Goal: Task Accomplishment & Management: Use online tool/utility

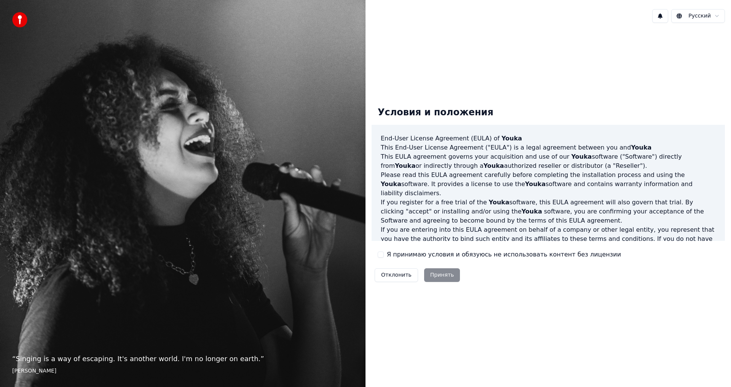
click at [383, 256] on button "Я принимаю условия и обязуюсь не использовать контент без лицензии" at bounding box center [381, 255] width 6 height 6
click at [431, 275] on button "Принять" at bounding box center [442, 275] width 36 height 14
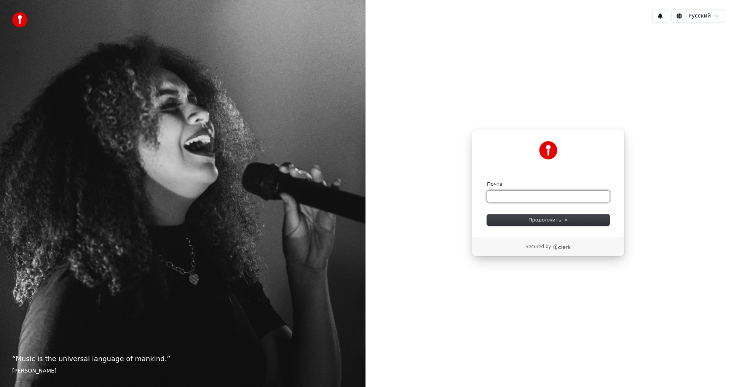
click at [520, 196] on input "Почта" at bounding box center [548, 196] width 123 height 11
type input "*"
click at [487, 181] on button "submit" at bounding box center [487, 181] width 0 height 0
type input "**********"
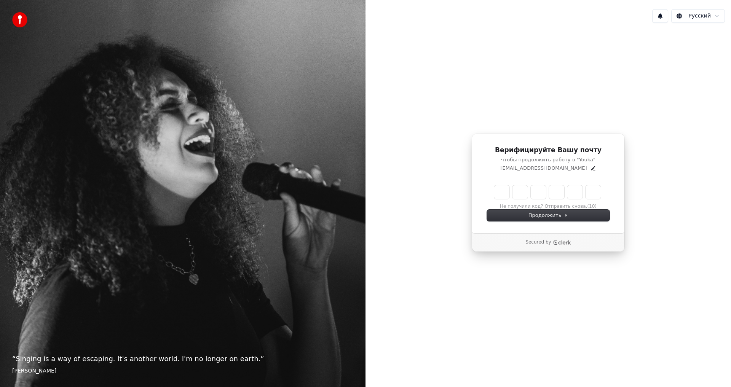
type input "*"
type input "**"
type input "*"
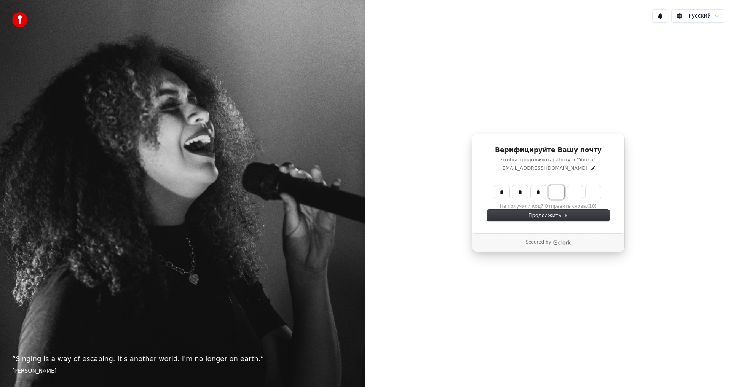
type input "***"
type input "*"
type input "****"
type input "*"
type input "******"
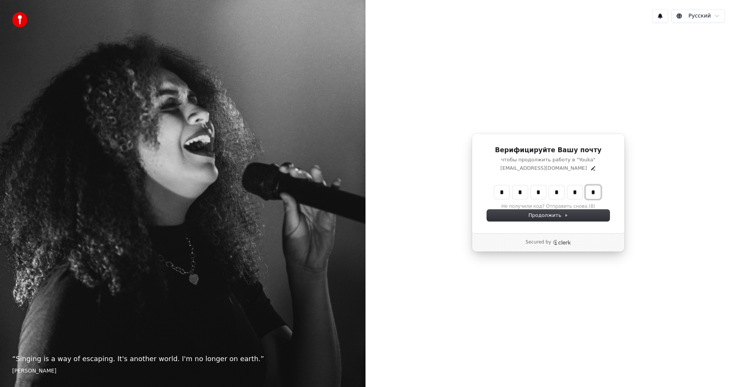
type input "*"
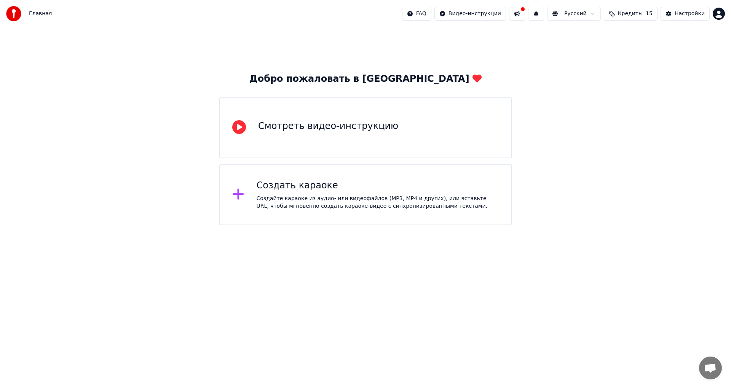
click at [318, 206] on div "Создайте караоке из аудио- или видеофайлов (MP3, MP4 и других), или вставьте UR…" at bounding box center [378, 202] width 242 height 15
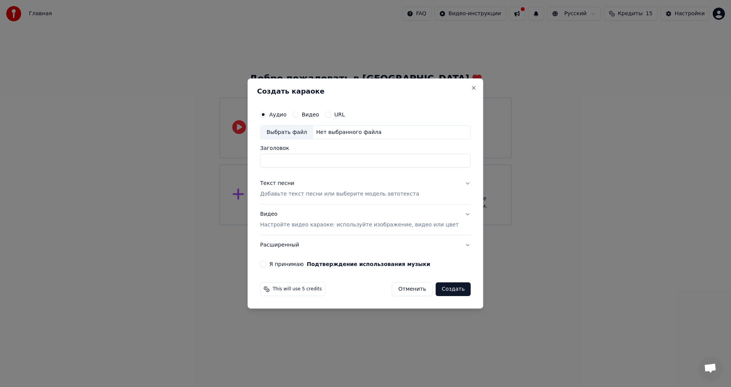
click at [331, 116] on button "URL" at bounding box center [328, 115] width 6 height 6
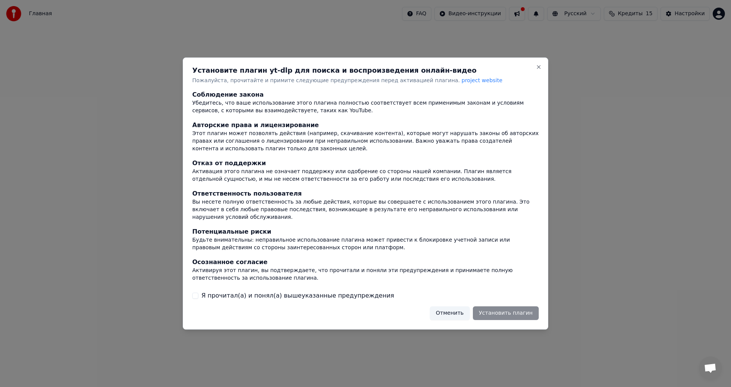
click at [195, 293] on button "Я прочитал(а) и понял(а) вышеуказанные предупреждения" at bounding box center [195, 296] width 6 height 6
click at [497, 309] on button "Установить плагин" at bounding box center [506, 313] width 66 height 14
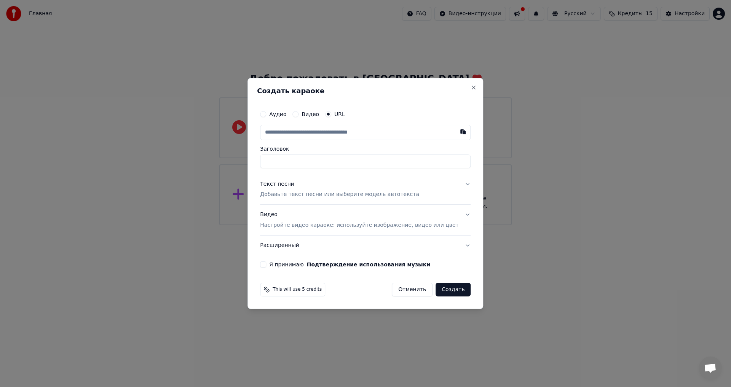
click at [401, 195] on p "Добавьте текст песни или выберите модель автотекста" at bounding box center [339, 195] width 159 height 8
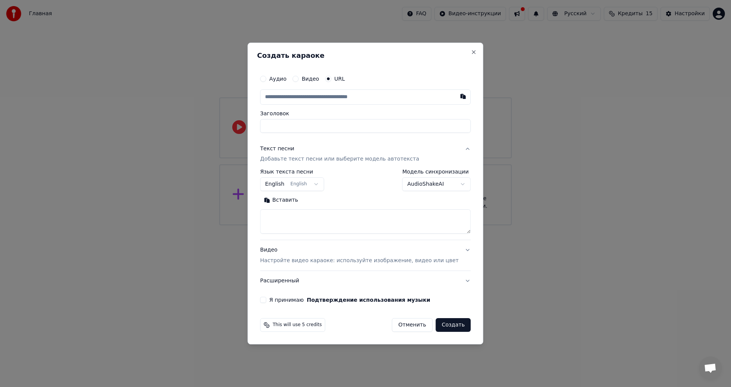
click at [324, 186] on button "English English" at bounding box center [292, 185] width 64 height 14
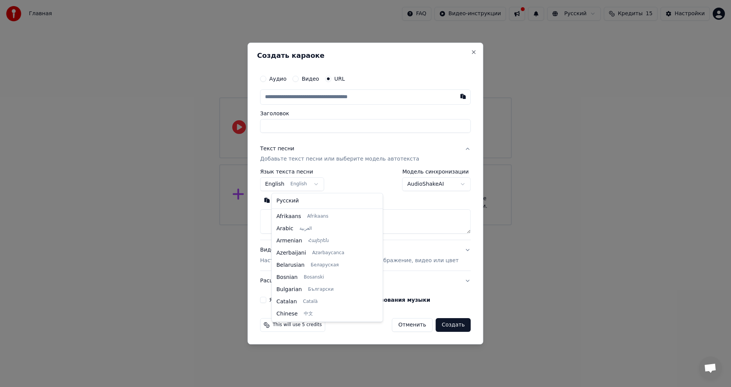
scroll to position [61, 0]
select select "**"
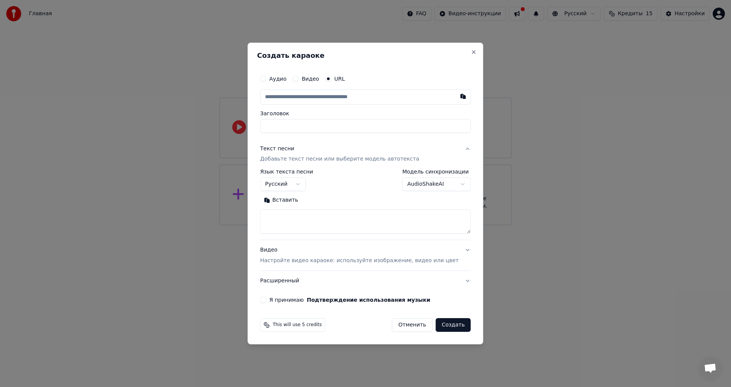
click at [453, 186] on body "**********" at bounding box center [365, 112] width 731 height 225
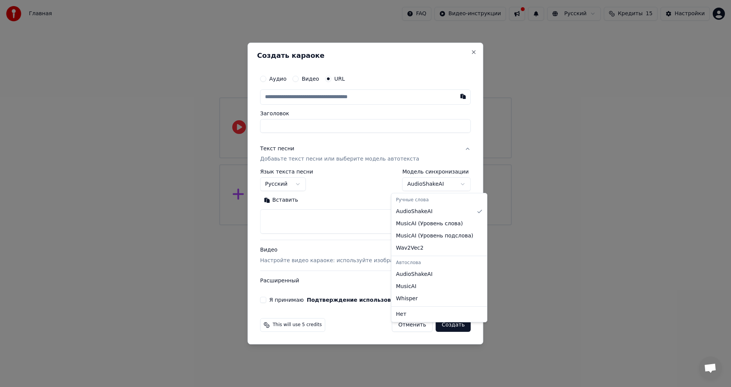
select select "**********"
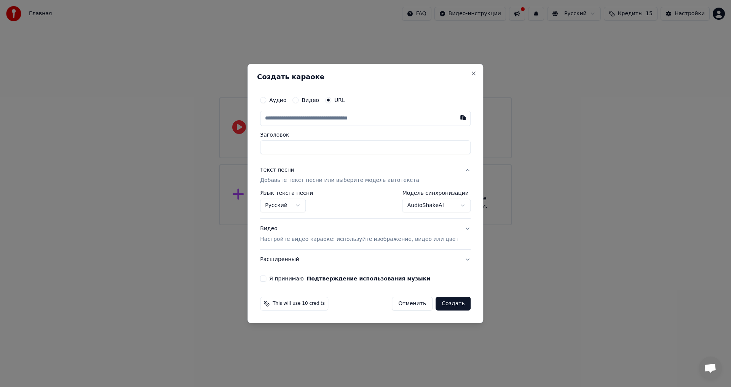
click at [449, 235] on button "Видео Настройте видео караоке: используйте изображение, видео или цвет" at bounding box center [365, 234] width 211 height 30
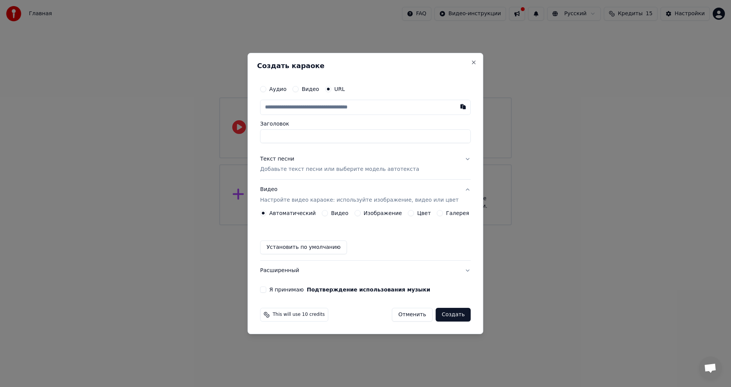
click at [358, 215] on button "Изображение" at bounding box center [357, 213] width 6 height 6
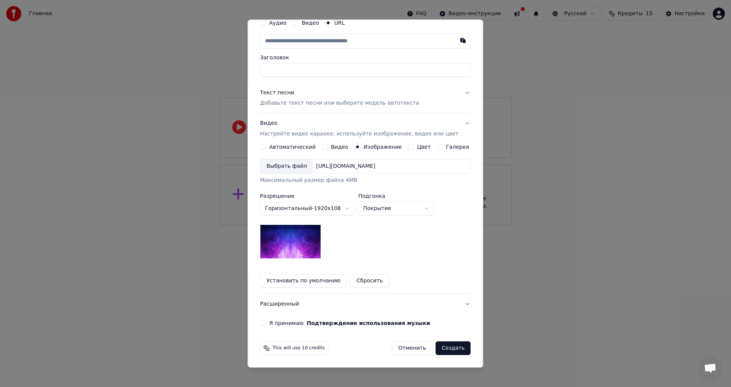
scroll to position [0, 0]
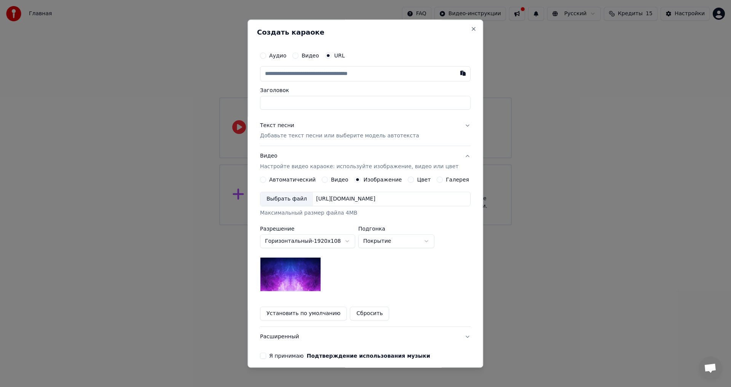
click at [360, 74] on input "text" at bounding box center [365, 73] width 211 height 15
paste input "**********"
type input "**********"
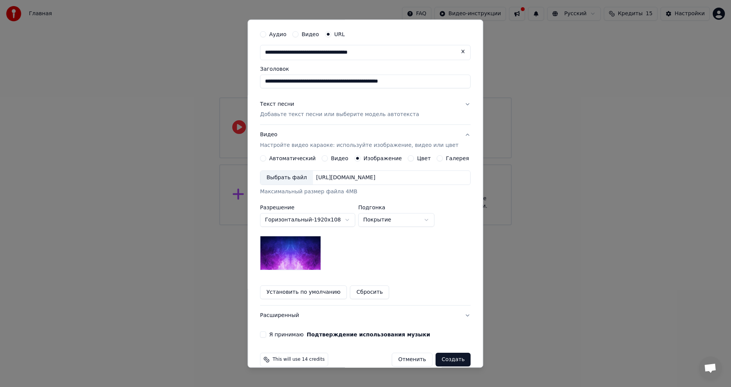
scroll to position [33, 0]
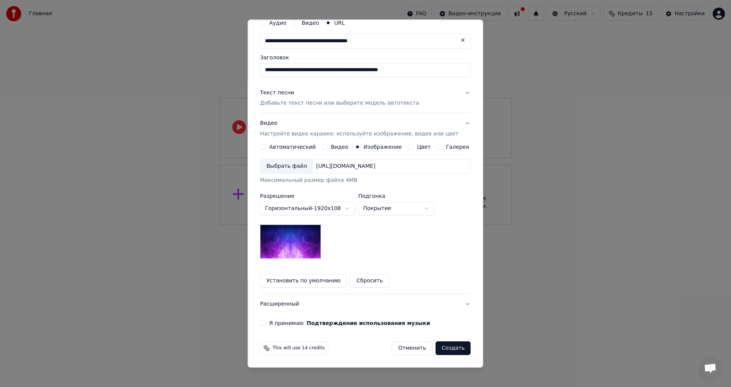
type input "**********"
click at [266, 324] on button "Я принимаю Подтверждение использования музыки" at bounding box center [263, 324] width 6 height 6
click at [457, 305] on button "Расширенный" at bounding box center [365, 305] width 211 height 20
type input "**********"
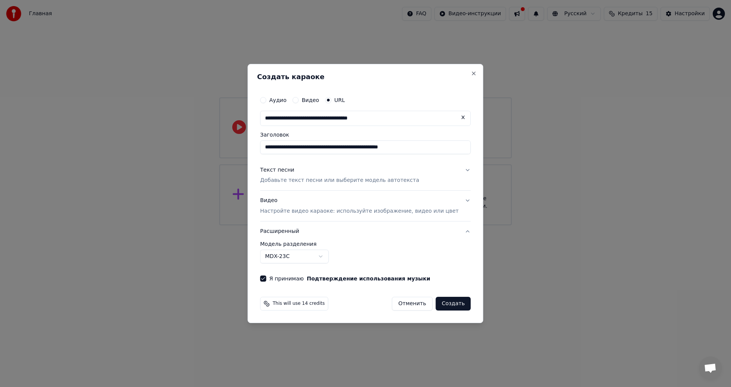
click at [457, 231] on button "Расширенный" at bounding box center [365, 232] width 211 height 20
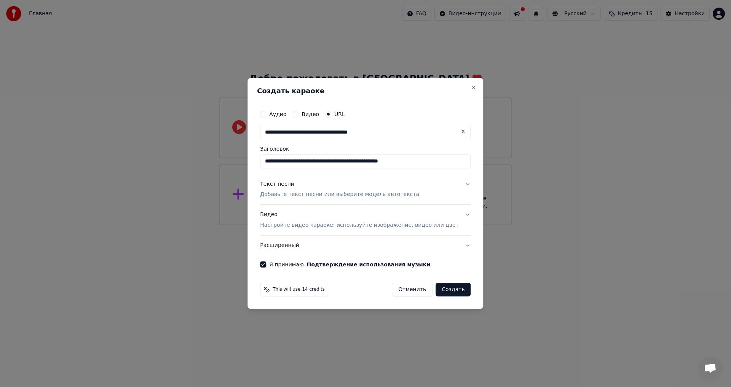
click at [457, 231] on button "Видео Настройте видео караоке: используйте изображение, видео или цвет" at bounding box center [365, 220] width 211 height 30
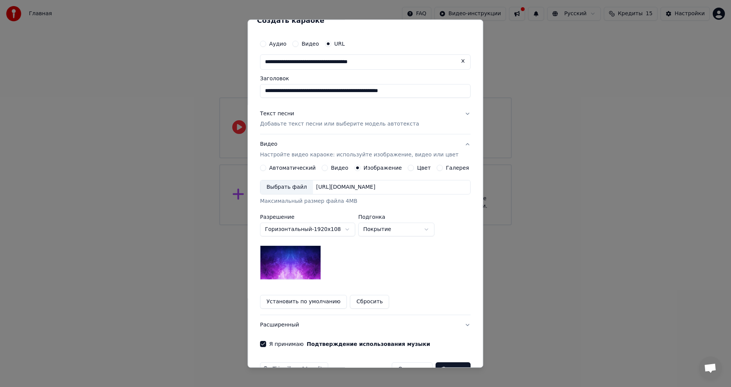
scroll to position [33, 0]
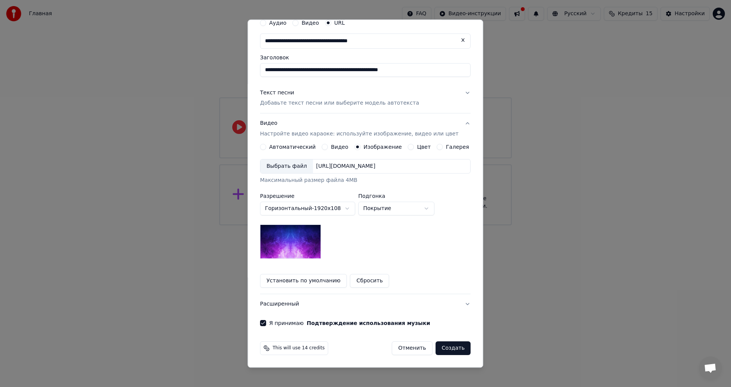
click at [307, 240] on img at bounding box center [290, 242] width 61 height 34
click at [440, 346] on button "Создать" at bounding box center [452, 349] width 35 height 14
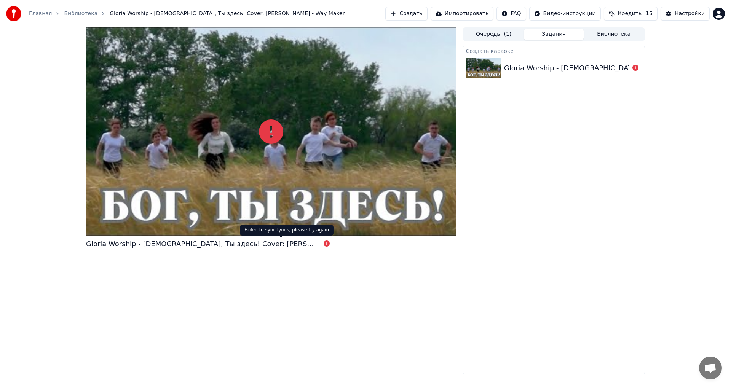
click at [324, 244] on icon at bounding box center [327, 244] width 6 height 6
click at [615, 71] on div "Gloria Worship - [DEMOGRAPHIC_DATA], Ты здесь! Cover: [PERSON_NAME] - Way Maker." at bounding box center [656, 68] width 304 height 11
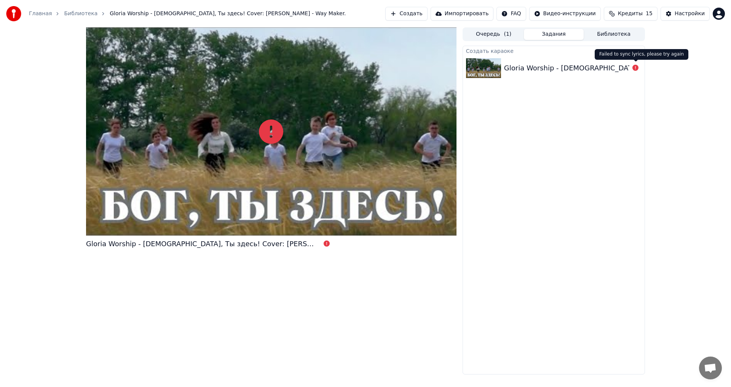
click at [634, 67] on icon at bounding box center [635, 68] width 6 height 6
click at [420, 13] on button "Создать" at bounding box center [406, 14] width 42 height 14
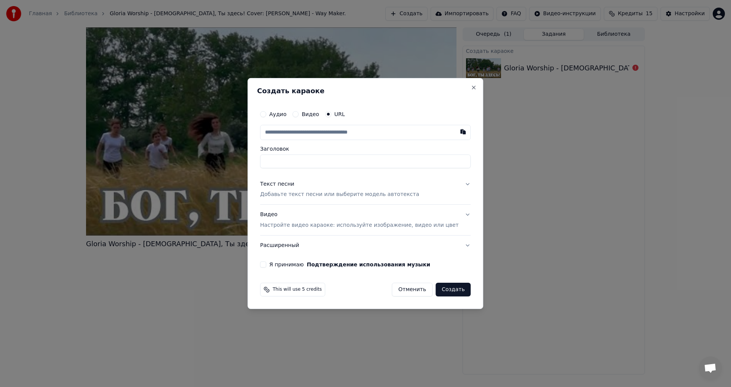
type input "**********"
click at [454, 182] on button "Текст песни Добавьте текст песни или выберите модель автотекста" at bounding box center [365, 189] width 211 height 30
type input "**********"
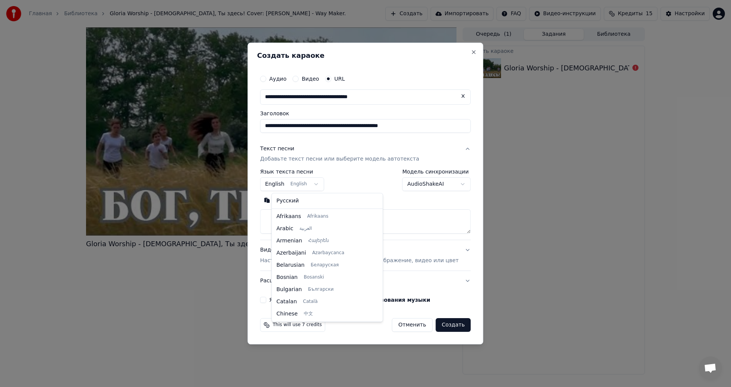
click at [326, 184] on body "**********" at bounding box center [365, 193] width 731 height 387
select select "**"
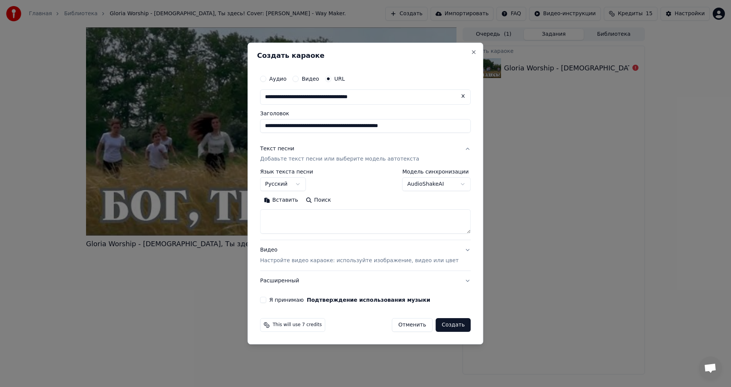
click at [435, 186] on body "**********" at bounding box center [365, 193] width 731 height 387
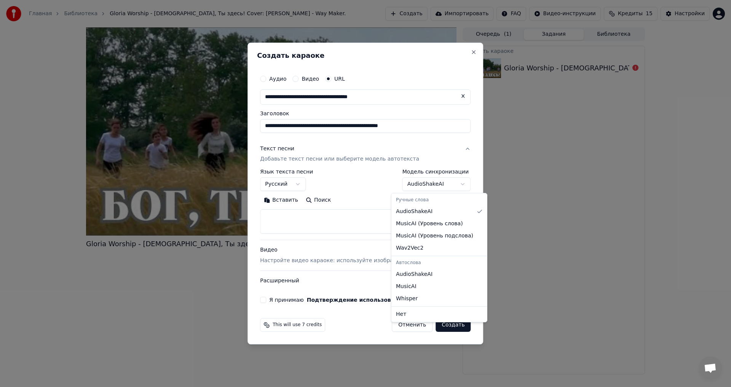
select select "**********"
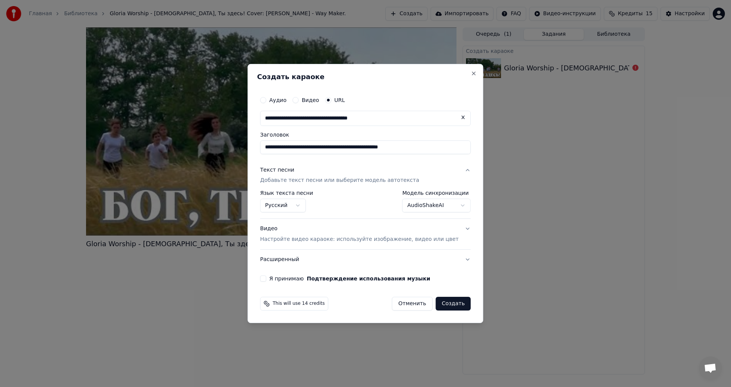
click at [455, 232] on button "Видео Настройте видео караоке: используйте изображение, видео или цвет" at bounding box center [365, 234] width 211 height 30
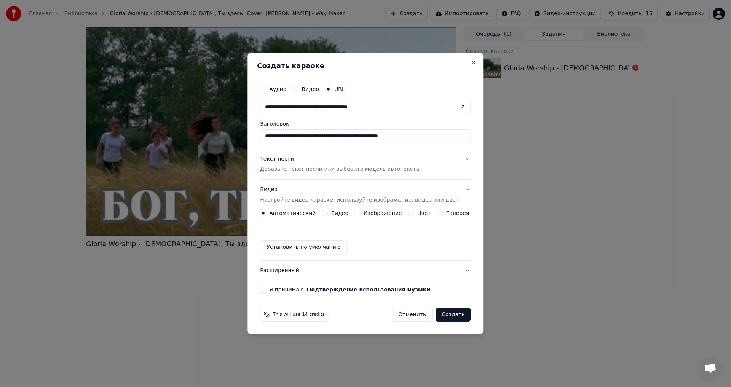
click at [328, 214] on button "Видео" at bounding box center [325, 213] width 6 height 6
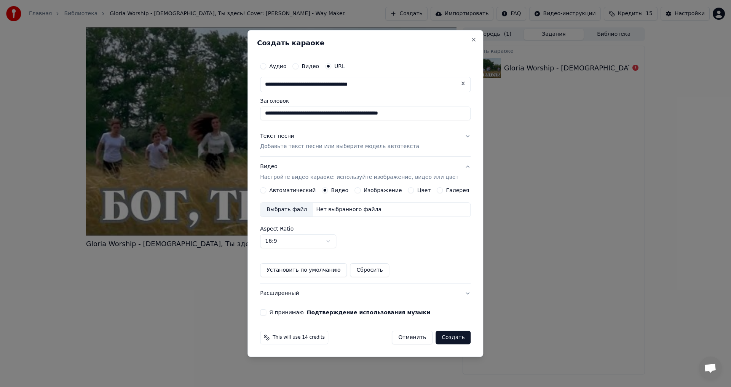
click at [377, 191] on label "Изображение" at bounding box center [383, 190] width 38 height 5
click at [360, 191] on button "Изображение" at bounding box center [357, 190] width 6 height 6
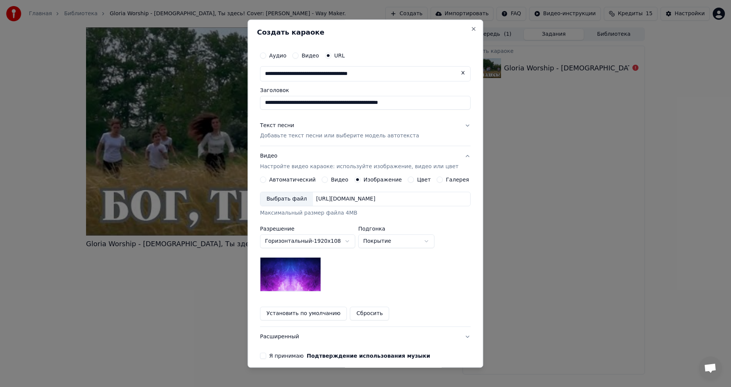
scroll to position [33, 0]
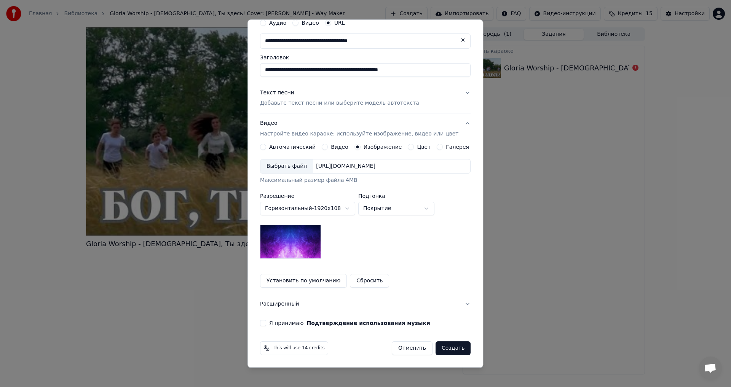
click at [266, 325] on button "Я принимаю Подтверждение использования музыки" at bounding box center [263, 324] width 6 height 6
click at [443, 345] on button "Создать" at bounding box center [452, 349] width 35 height 14
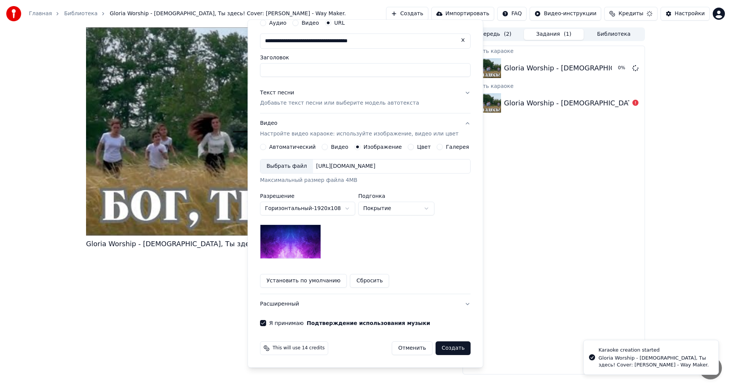
scroll to position [0, 0]
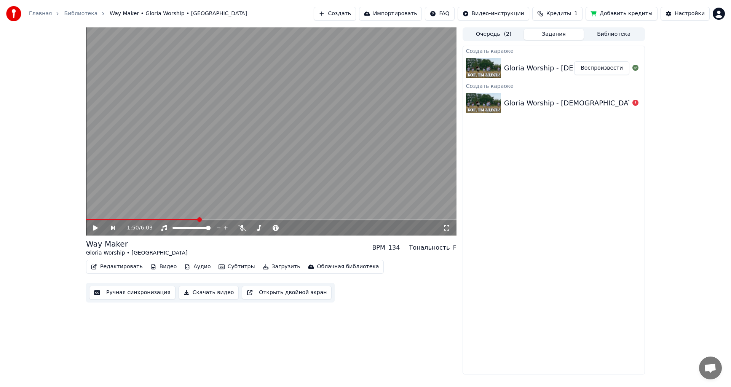
click at [120, 268] on button "Редактировать" at bounding box center [117, 267] width 58 height 11
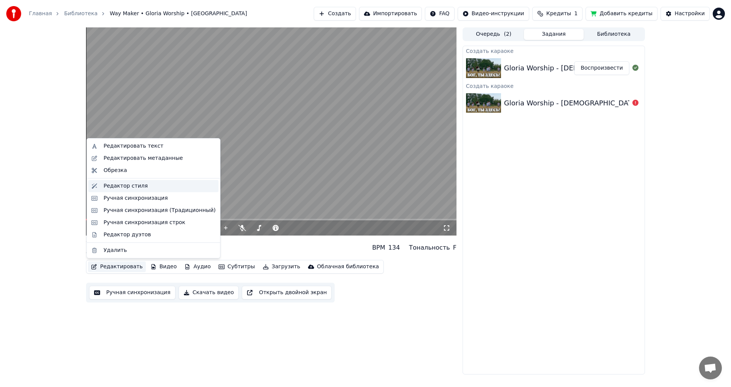
click at [139, 188] on div "Редактор стиля" at bounding box center [126, 186] width 44 height 8
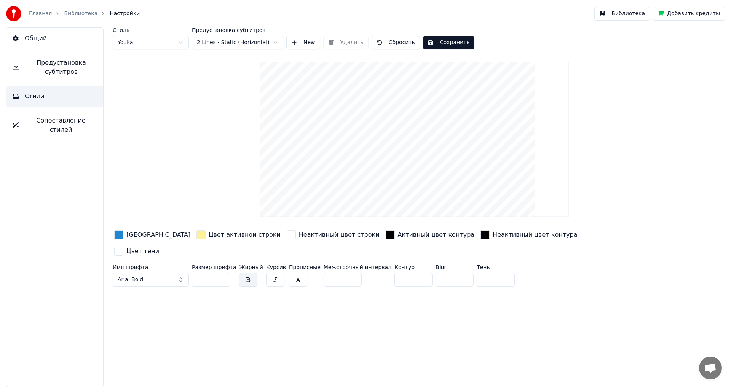
click at [178, 43] on html "Главная Библиотека Настройки Библиотека Добавить кредиты Общий Предустановка су…" at bounding box center [365, 193] width 731 height 387
click at [181, 44] on html "Главная Библиотека Настройки Библиотека Добавить кредиты Общий Предустановка су…" at bounding box center [365, 193] width 731 height 387
click at [183, 44] on html "Главная Библиотека Настройки Библиотека Добавить кредиты Общий Предустановка су…" at bounding box center [365, 193] width 731 height 387
click at [183, 43] on html "Главная Библиотека Настройки Библиотека Добавить кредиты Общий Предустановка су…" at bounding box center [365, 193] width 731 height 387
click at [179, 43] on html "Главная Библиотека Настройки Библиотека Добавить кредиты Общий Предустановка су…" at bounding box center [365, 193] width 731 height 387
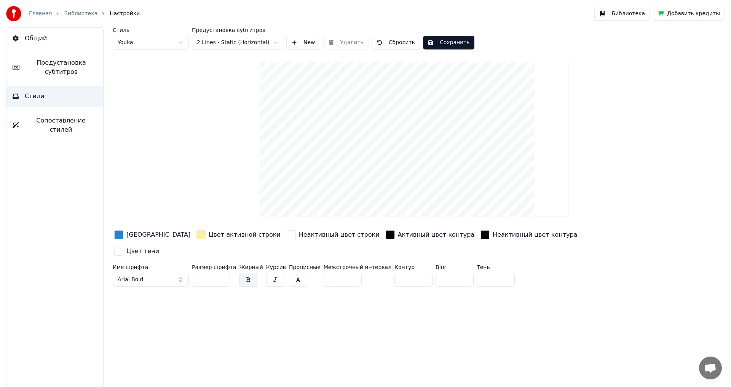
click at [64, 124] on span "Сопоставление стилей" at bounding box center [61, 125] width 72 height 18
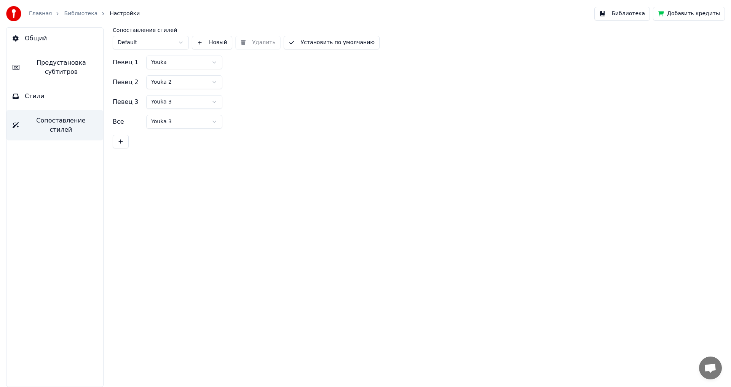
click at [67, 91] on button "Стили" at bounding box center [54, 96] width 97 height 21
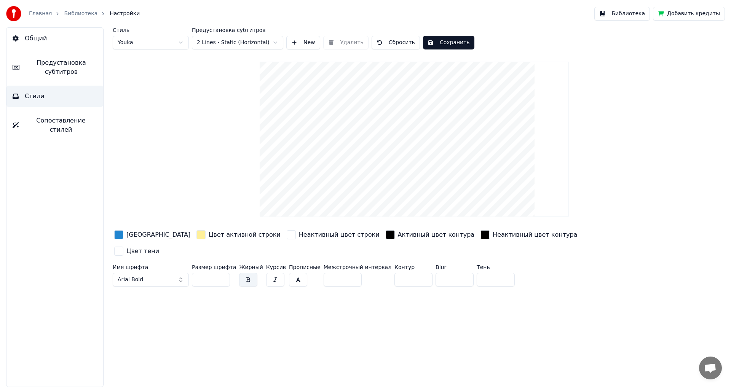
click at [86, 12] on link "Библиотека" at bounding box center [80, 14] width 33 height 8
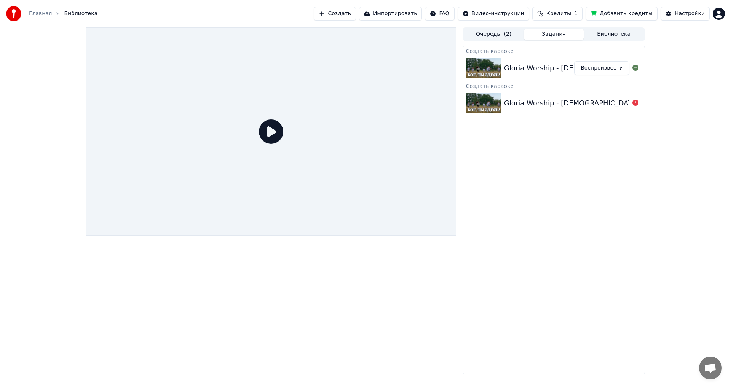
click at [538, 64] on div "Gloria Worship - [DEMOGRAPHIC_DATA], Ты здесь! Cover: [PERSON_NAME] - Way Maker." at bounding box center [656, 68] width 304 height 11
click at [514, 106] on div "Gloria Worship - [DEMOGRAPHIC_DATA], Ты здесь! Cover: [PERSON_NAME] - Way Maker." at bounding box center [656, 103] width 304 height 11
click at [517, 69] on div "Gloria Worship - [DEMOGRAPHIC_DATA], Ты здесь! Cover: [PERSON_NAME] - Way Maker." at bounding box center [656, 68] width 304 height 11
click at [589, 68] on button "Воспроизвести" at bounding box center [601, 68] width 55 height 14
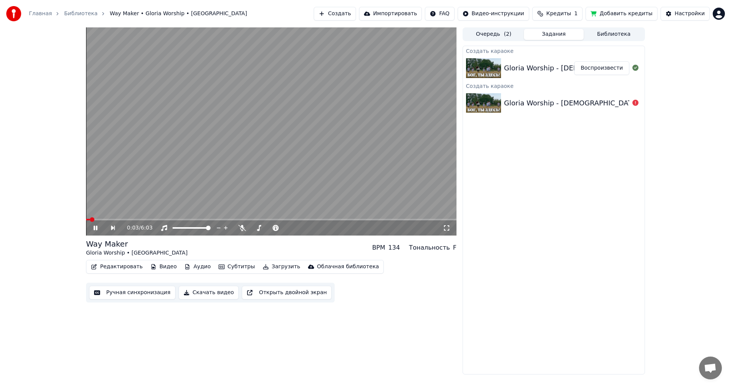
click at [252, 149] on video at bounding box center [271, 131] width 370 height 208
click at [164, 267] on button "Видео" at bounding box center [163, 267] width 33 height 11
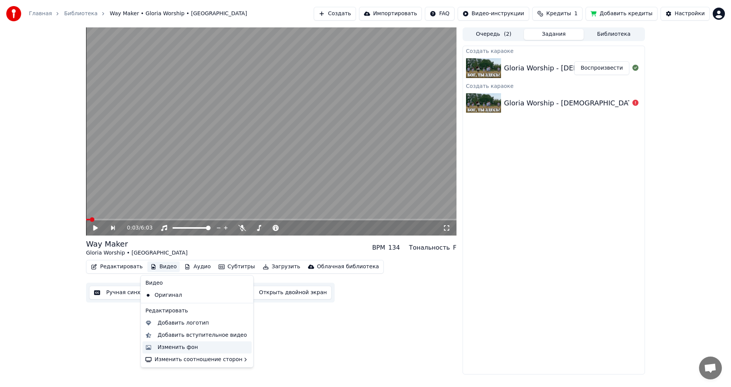
click at [170, 348] on div "Изменить фон" at bounding box center [178, 348] width 40 height 8
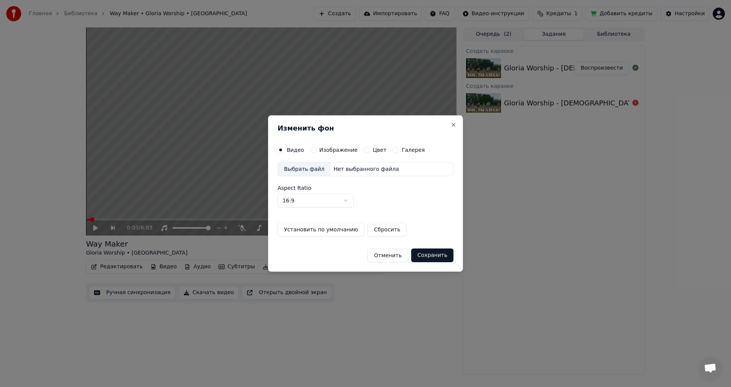
click at [319, 150] on label "Изображение" at bounding box center [338, 149] width 38 height 5
click at [316, 150] on button "Изображение" at bounding box center [313, 150] width 6 height 6
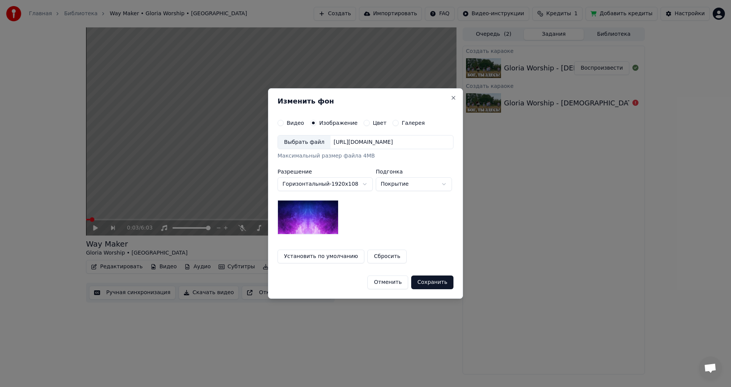
click at [315, 217] on img at bounding box center [308, 217] width 61 height 34
click at [407, 183] on body "Главная Библиотека Way Maker • Gloria Worship • [PERSON_NAME] Создать Импортиро…" at bounding box center [365, 193] width 731 height 387
select select "****"
click at [364, 123] on button "Цвет" at bounding box center [367, 123] width 6 height 6
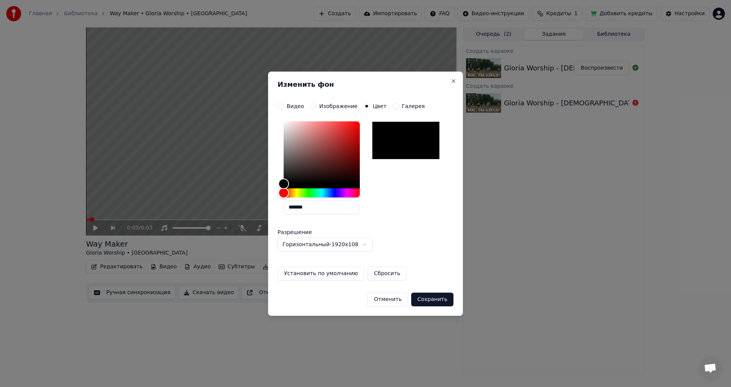
click at [310, 107] on button "Изображение" at bounding box center [313, 106] width 6 height 6
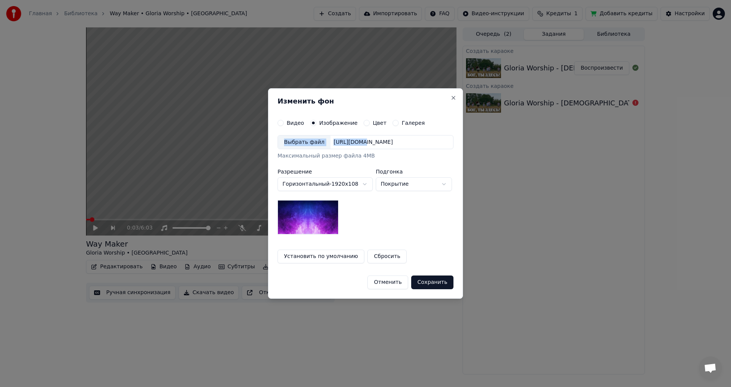
drag, startPoint x: 345, startPoint y: 94, endPoint x: 351, endPoint y: 150, distance: 56.2
click at [351, 150] on div "**********" at bounding box center [365, 193] width 195 height 211
click at [451, 97] on button "Close" at bounding box center [453, 98] width 6 height 6
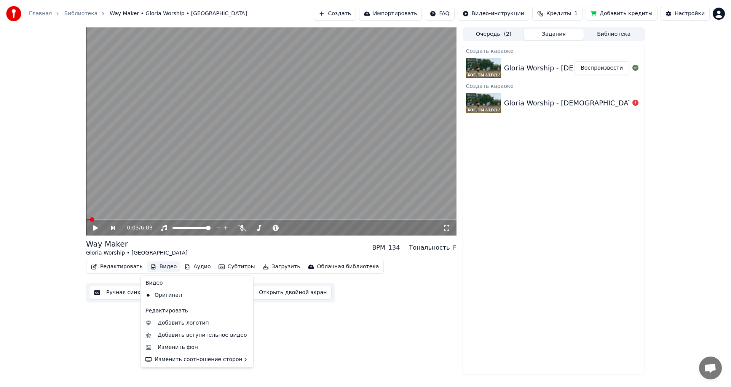
click at [160, 267] on button "Видео" at bounding box center [163, 267] width 33 height 11
click at [197, 348] on div "Изменить фон" at bounding box center [203, 348] width 91 height 8
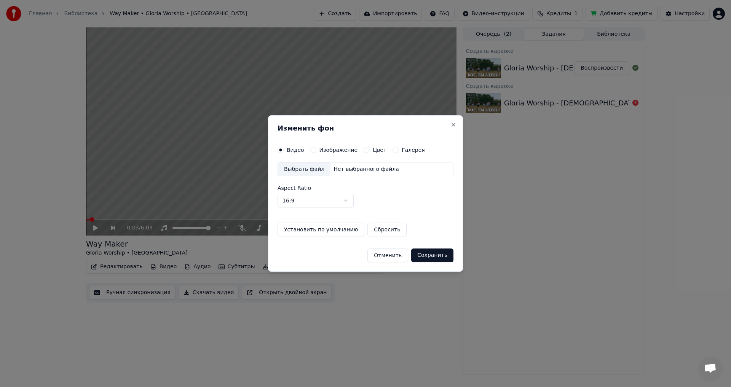
click at [331, 148] on label "Изображение" at bounding box center [338, 149] width 38 height 5
click at [316, 148] on button "Изображение" at bounding box center [313, 150] width 6 height 6
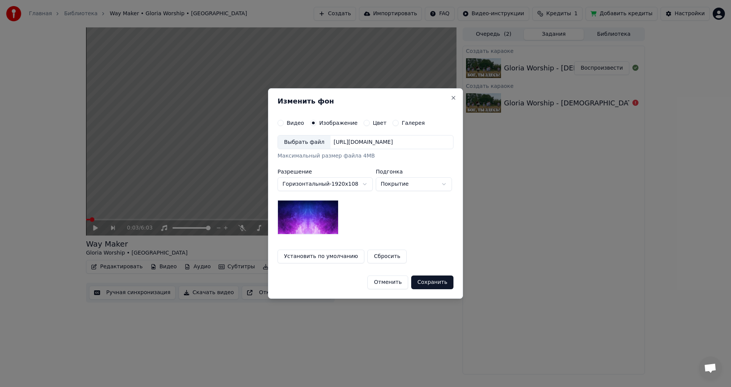
click at [314, 221] on img at bounding box center [308, 217] width 61 height 34
click at [372, 219] on div "**********" at bounding box center [366, 185] width 176 height 100
click at [430, 220] on div "**********" at bounding box center [366, 185] width 176 height 100
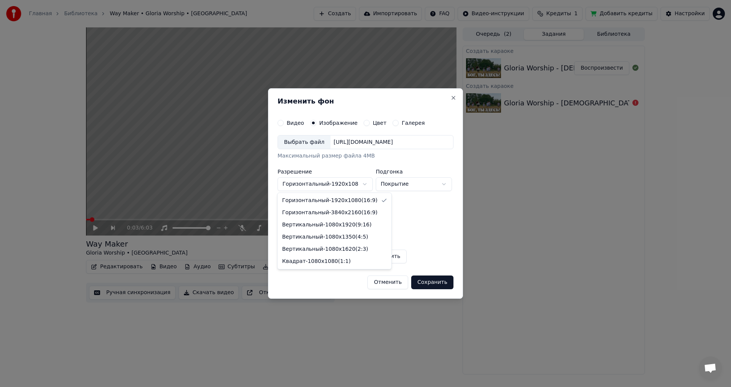
click at [363, 186] on body "Главная Библиотека Way Maker • Gloria Worship • [PERSON_NAME] Создать Импортиро…" at bounding box center [365, 193] width 731 height 387
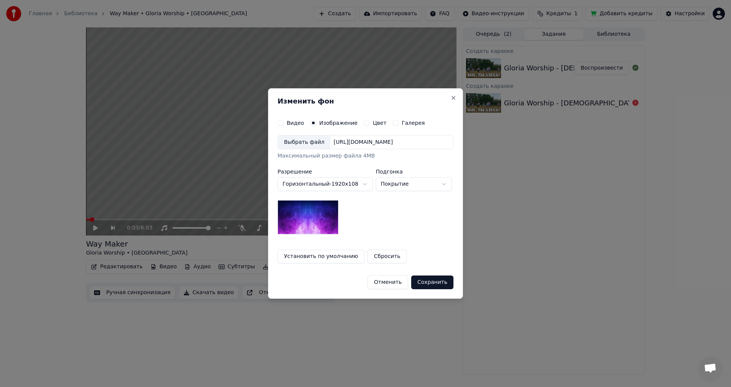
click at [410, 225] on div "**********" at bounding box center [366, 185] width 176 height 100
click at [399, 282] on button "Отменить" at bounding box center [387, 283] width 41 height 14
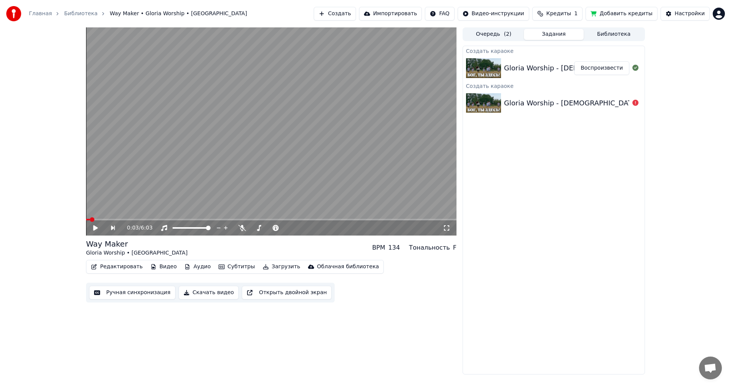
click at [96, 230] on icon at bounding box center [101, 228] width 18 height 6
click at [250, 229] on span at bounding box center [252, 228] width 5 height 5
click at [97, 227] on icon at bounding box center [96, 228] width 4 height 5
click at [283, 339] on div "0:41 / 6:03 Way Maker Gloria Worship • [PERSON_NAME] BPM 134 Тональность F Реда…" at bounding box center [271, 200] width 370 height 347
click at [86, 221] on span at bounding box center [88, 219] width 5 height 5
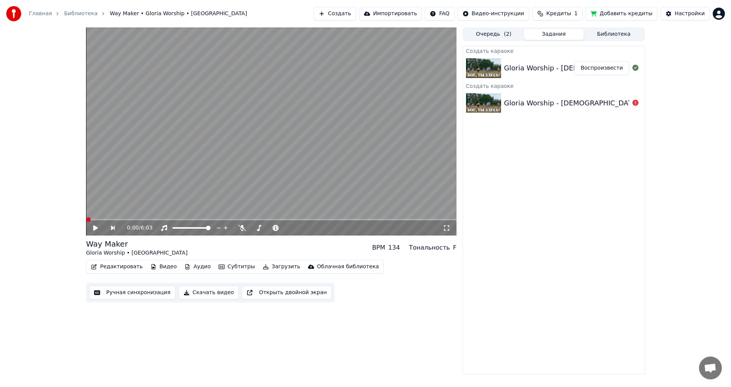
click at [568, 14] on span "Кредиты" at bounding box center [558, 14] width 25 height 8
click at [560, 73] on button "Обновить" at bounding box center [568, 71] width 46 height 14
click at [607, 13] on button "Добавить кредиты" at bounding box center [621, 14] width 72 height 14
click at [160, 265] on button "Видео" at bounding box center [163, 267] width 33 height 11
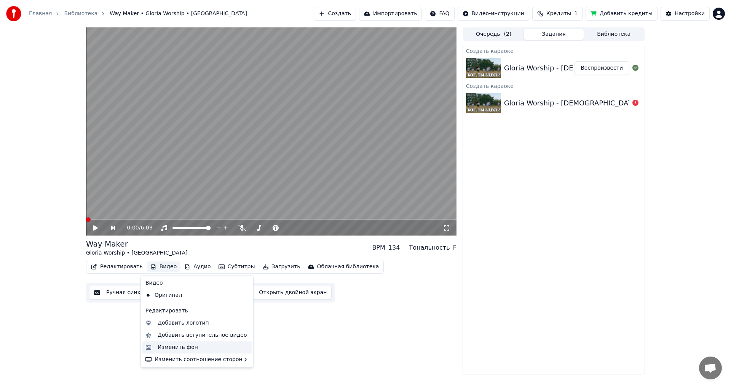
click at [183, 350] on div "Изменить фон" at bounding box center [178, 348] width 40 height 8
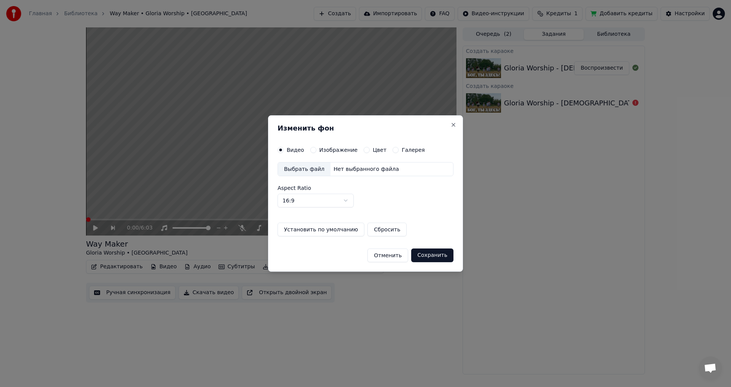
click at [306, 173] on div "Выбрать файл" at bounding box center [304, 170] width 53 height 14
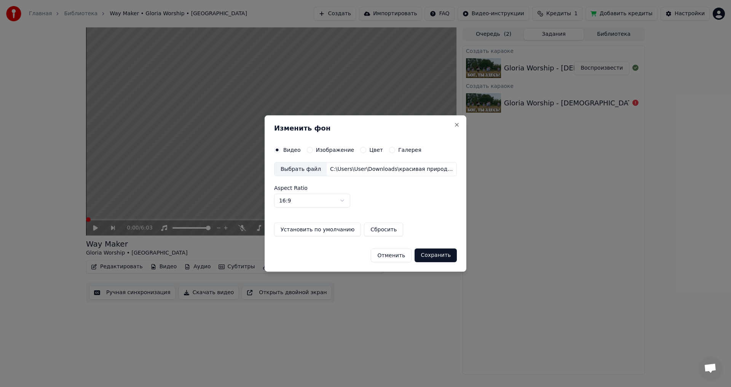
click at [434, 258] on button "Сохранить" at bounding box center [436, 256] width 42 height 14
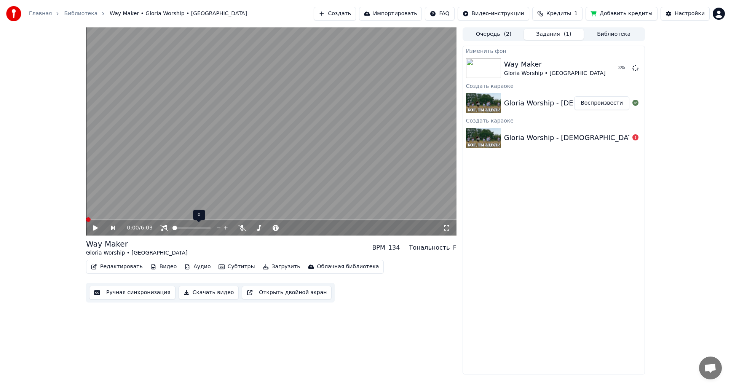
click at [172, 230] on span at bounding box center [174, 228] width 5 height 5
click at [155, 266] on button "Видео" at bounding box center [163, 267] width 33 height 11
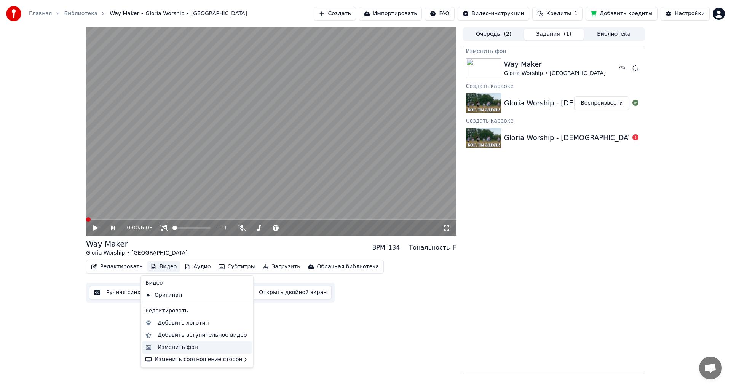
click at [162, 349] on div "Изменить фон" at bounding box center [178, 348] width 40 height 8
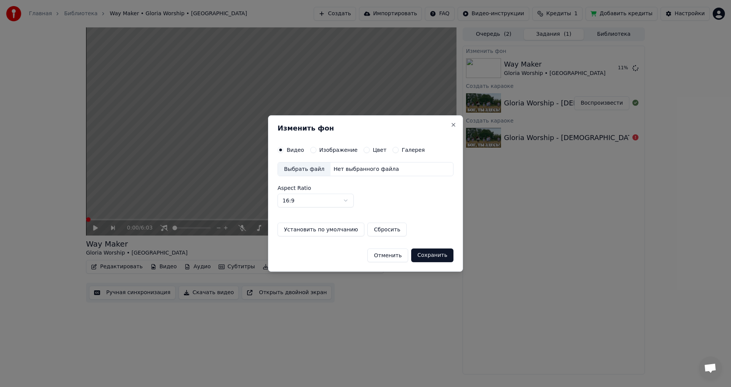
click at [298, 169] on div "Выбрать файл" at bounding box center [304, 170] width 53 height 14
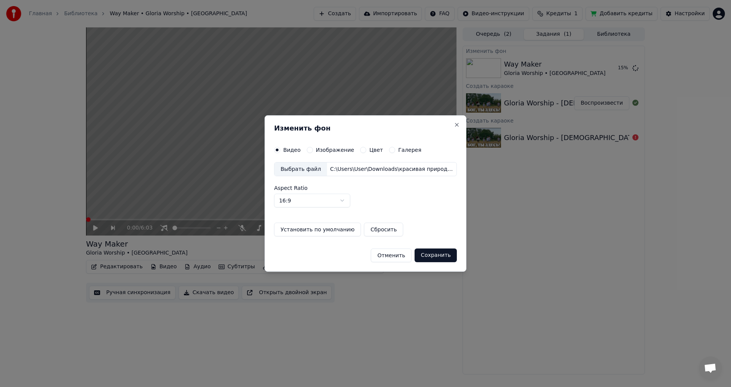
click at [431, 254] on button "Сохранить" at bounding box center [436, 256] width 42 height 14
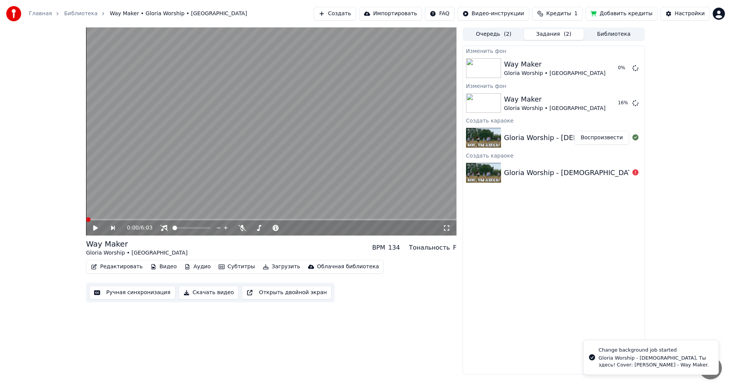
click at [94, 228] on icon at bounding box center [95, 227] width 5 height 5
click at [94, 228] on icon at bounding box center [96, 228] width 4 height 5
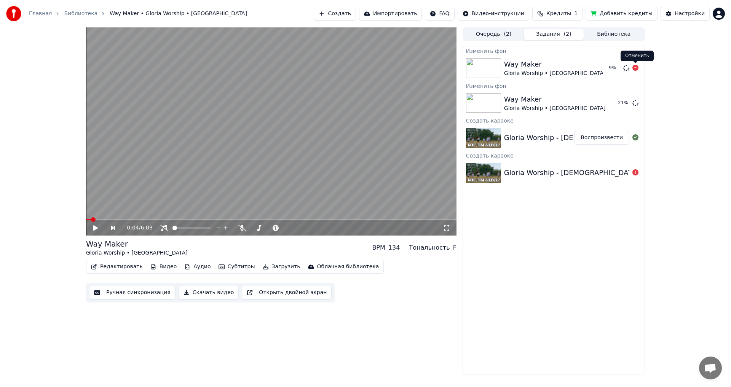
click at [635, 68] on icon at bounding box center [635, 68] width 6 height 6
click at [636, 69] on icon at bounding box center [635, 68] width 6 height 6
click at [117, 268] on button "Редактировать" at bounding box center [117, 267] width 58 height 11
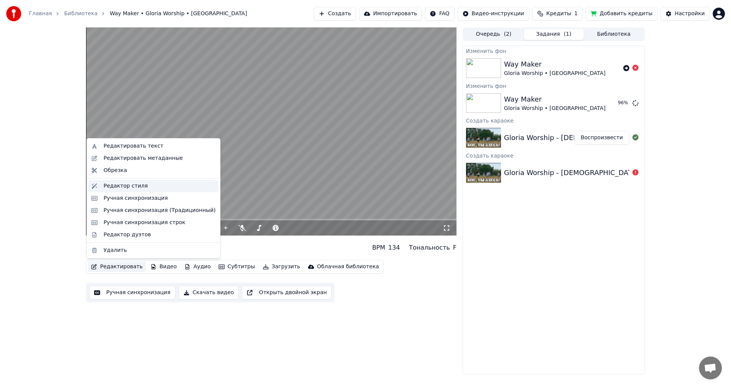
click at [152, 188] on div "Редактор стиля" at bounding box center [160, 186] width 112 height 8
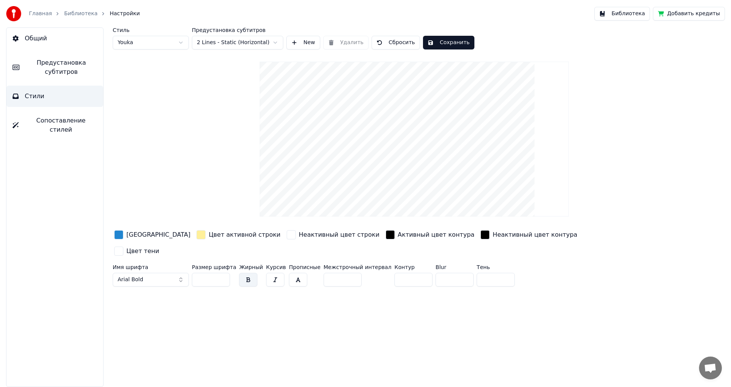
click at [73, 13] on link "Библиотека" at bounding box center [80, 14] width 33 height 8
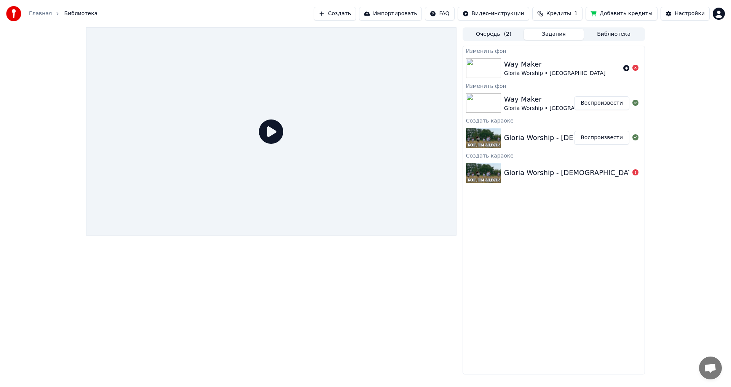
click at [526, 97] on div "Way Maker" at bounding box center [555, 99] width 102 height 11
click at [603, 105] on button "Воспроизвести" at bounding box center [601, 103] width 55 height 14
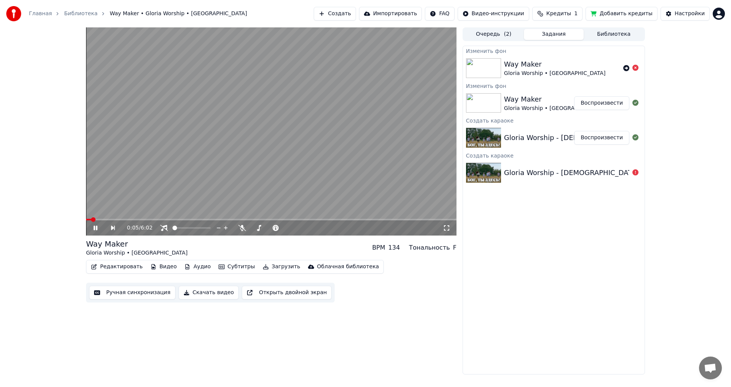
click at [92, 226] on icon at bounding box center [101, 228] width 18 height 6
click at [93, 228] on icon at bounding box center [95, 227] width 5 height 5
click at [211, 228] on span at bounding box center [208, 228] width 5 height 5
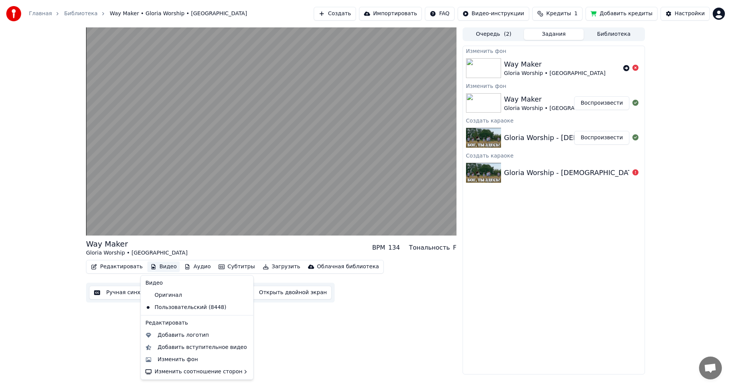
click at [160, 269] on button "Видео" at bounding box center [163, 267] width 33 height 11
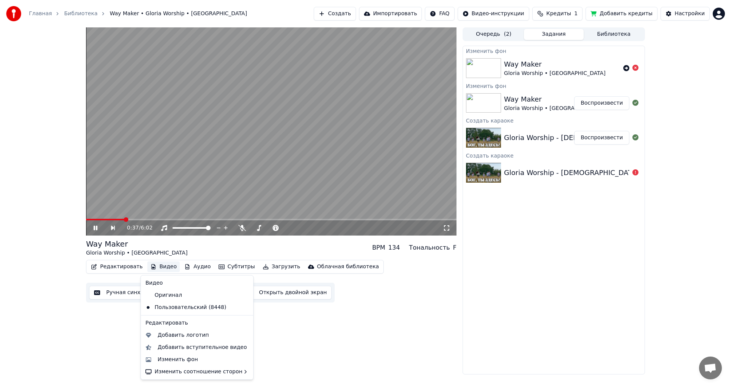
click at [301, 138] on video at bounding box center [271, 131] width 370 height 208
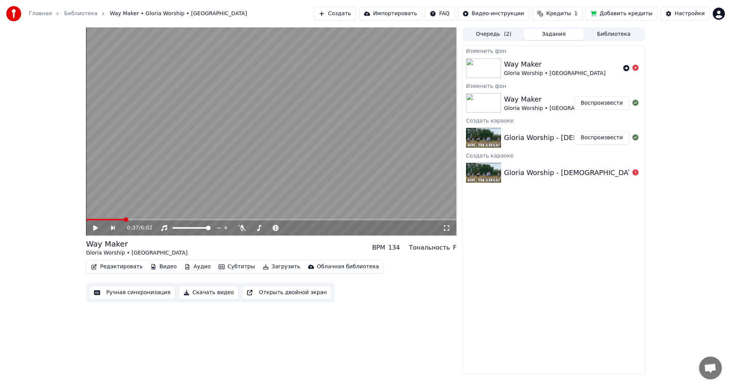
click at [164, 265] on button "Видео" at bounding box center [163, 267] width 33 height 11
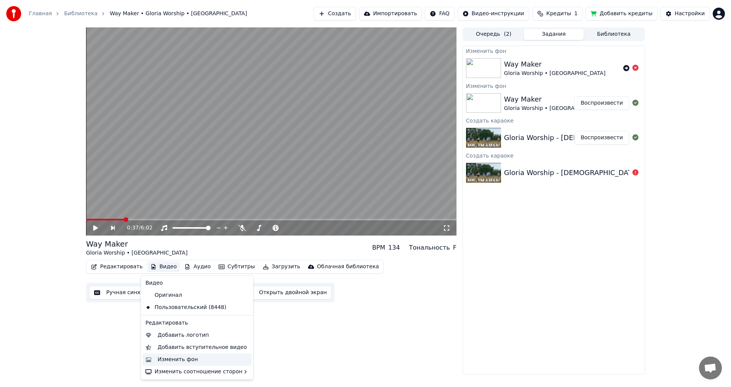
click at [169, 362] on div "Изменить фон" at bounding box center [178, 360] width 40 height 8
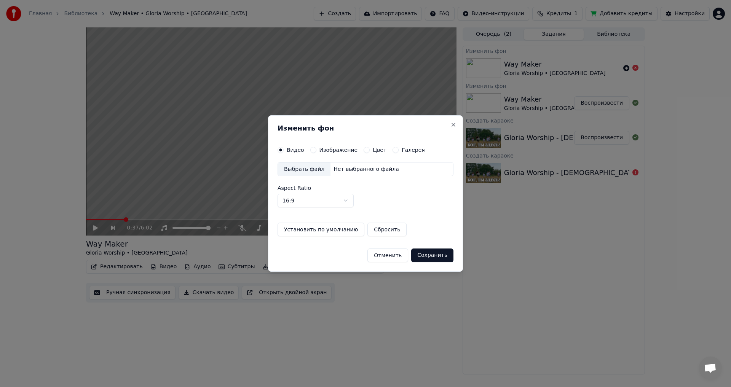
click at [305, 167] on div "Выбрать файл" at bounding box center [304, 170] width 53 height 14
click at [292, 169] on div "Выбрать файл" at bounding box center [304, 170] width 53 height 14
click at [298, 172] on div "Выбрать файл" at bounding box center [304, 170] width 53 height 14
click at [427, 255] on button "Сохранить" at bounding box center [432, 256] width 42 height 14
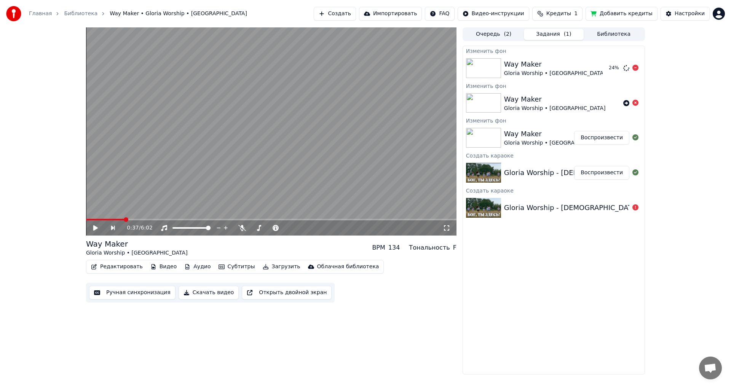
click at [545, 65] on div "Way Maker" at bounding box center [555, 64] width 102 height 11
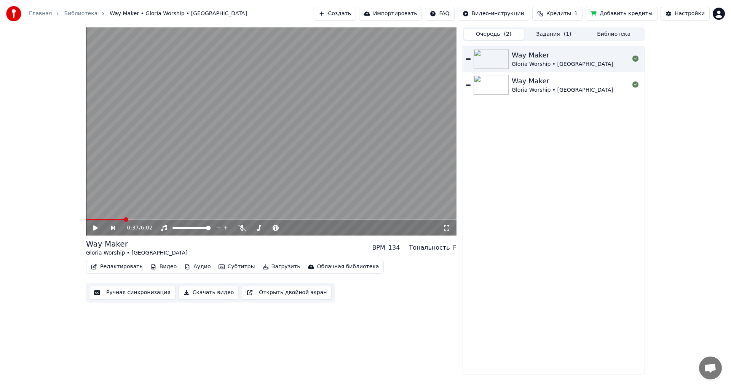
click at [491, 35] on button "Очередь ( 2 )" at bounding box center [494, 34] width 60 height 11
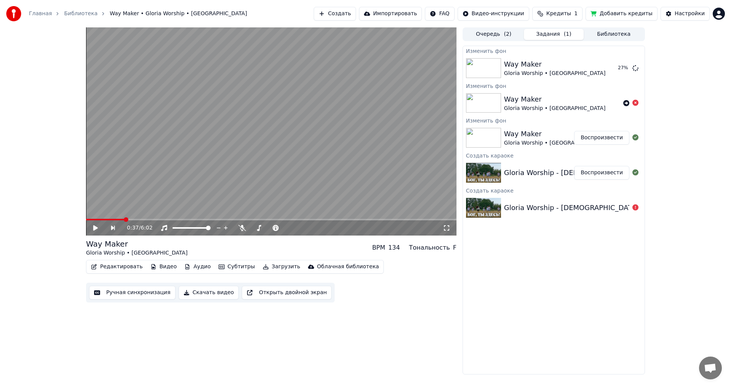
click at [551, 35] on button "Задания ( 1 )" at bounding box center [554, 34] width 60 height 11
click at [98, 228] on icon at bounding box center [101, 228] width 18 height 6
click at [250, 229] on span at bounding box center [252, 228] width 5 height 5
click at [94, 228] on icon at bounding box center [96, 228] width 4 height 5
click at [595, 68] on button "Воспроизвести" at bounding box center [601, 68] width 55 height 14
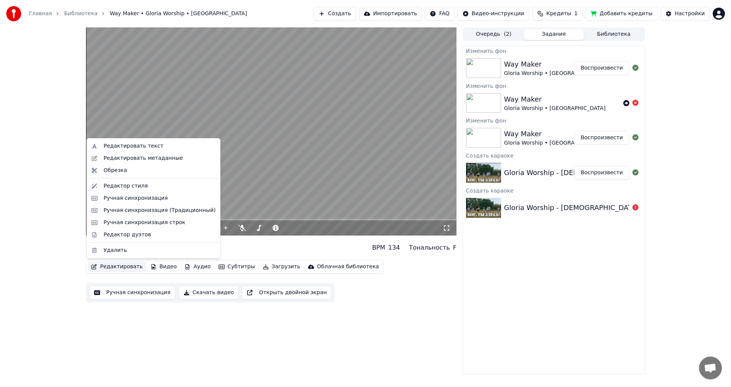
click at [104, 270] on button "Редактировать" at bounding box center [117, 267] width 58 height 11
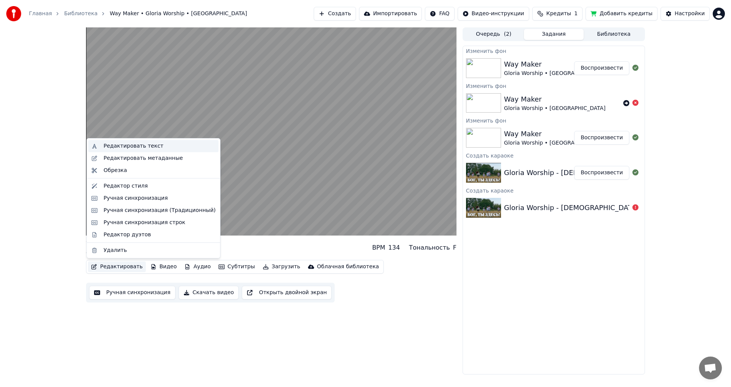
click at [138, 145] on div "Редактировать текст" at bounding box center [134, 146] width 60 height 8
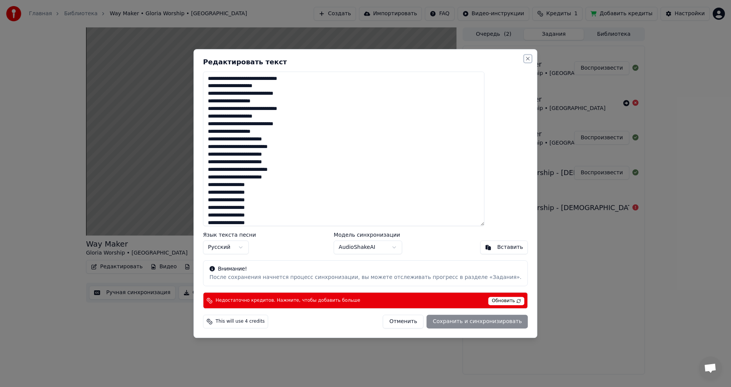
click at [525, 59] on button "Close" at bounding box center [528, 59] width 6 height 6
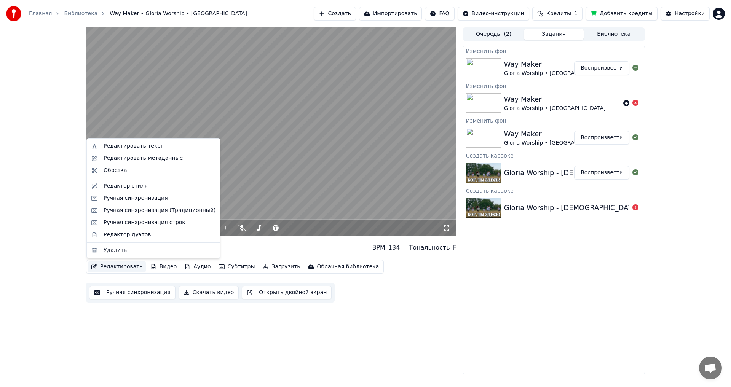
click at [123, 265] on button "Редактировать" at bounding box center [117, 267] width 58 height 11
click at [139, 157] on div "Редактировать метаданные" at bounding box center [143, 159] width 79 height 8
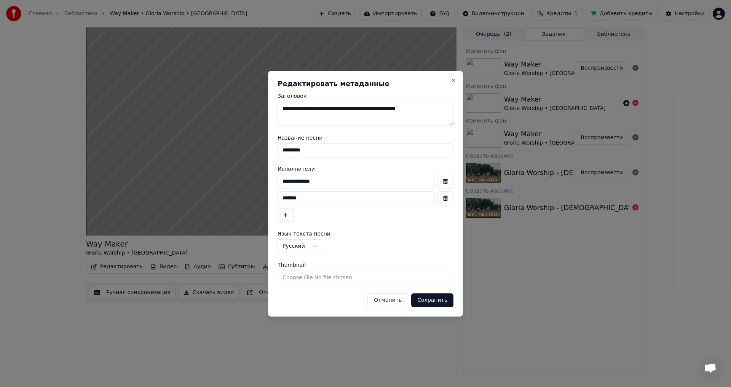
drag, startPoint x: 353, startPoint y: 109, endPoint x: 323, endPoint y: 109, distance: 30.5
click at [323, 109] on textarea "**********" at bounding box center [366, 114] width 176 height 24
drag, startPoint x: 312, startPoint y: 150, endPoint x: 257, endPoint y: 151, distance: 55.6
click at [257, 151] on body "Главная Библиотека Way Maker • Gloria Worship • [PERSON_NAME] Создать Импортиро…" at bounding box center [365, 193] width 731 height 387
paste input "****"
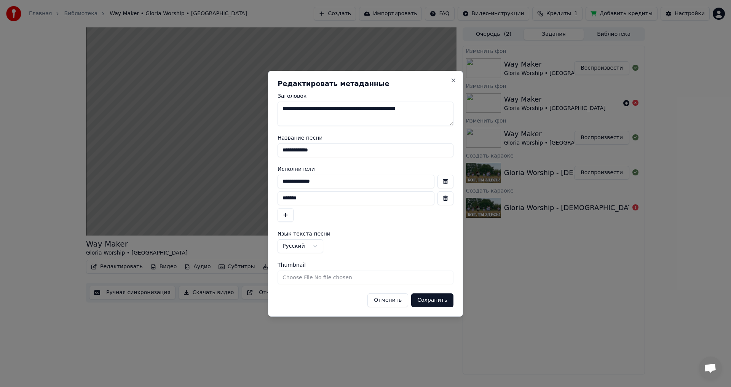
type input "**********"
click at [434, 304] on button "Сохранить" at bounding box center [432, 300] width 42 height 14
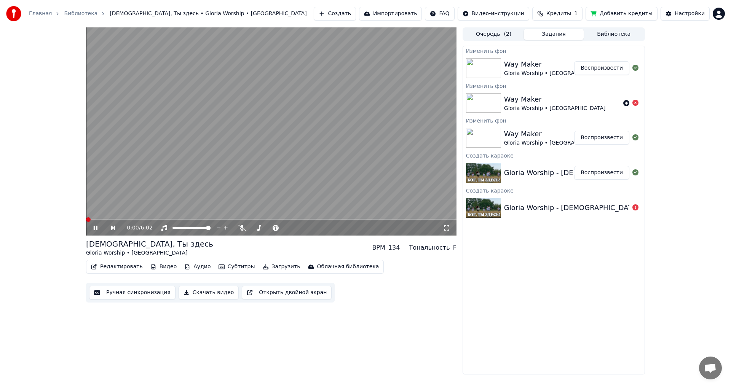
click at [272, 148] on video at bounding box center [271, 131] width 370 height 208
click at [86, 217] on span at bounding box center [88, 219] width 5 height 5
click at [260, 126] on video at bounding box center [271, 131] width 370 height 208
click at [592, 137] on button "Воспроизвести" at bounding box center [601, 138] width 55 height 14
click at [598, 70] on button "Воспроизвести" at bounding box center [601, 68] width 55 height 14
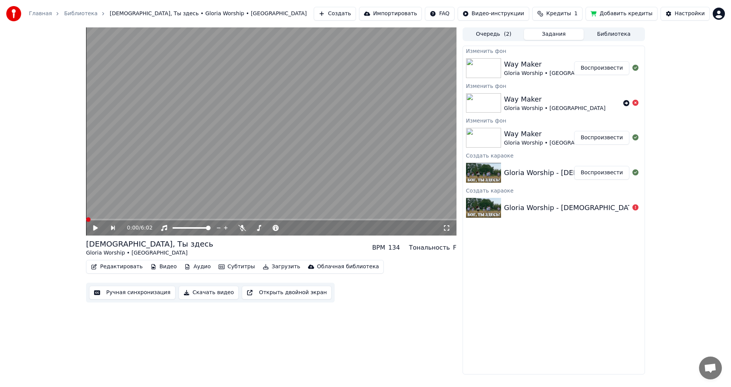
click at [95, 229] on icon at bounding box center [95, 227] width 5 height 5
click at [270, 266] on button "Загрузить" at bounding box center [282, 267] width 44 height 11
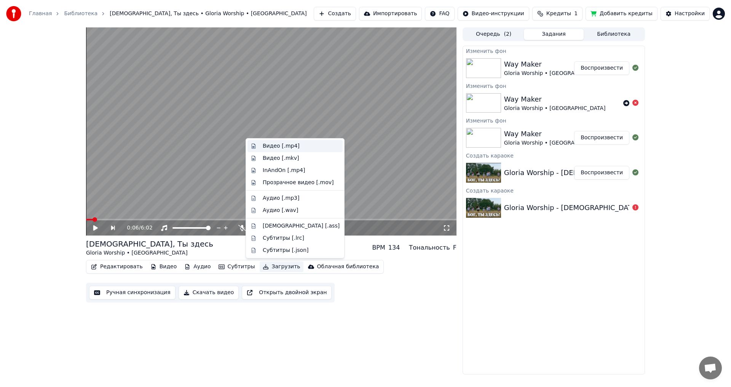
click at [281, 145] on div "Видео [.mp4]" at bounding box center [281, 146] width 37 height 8
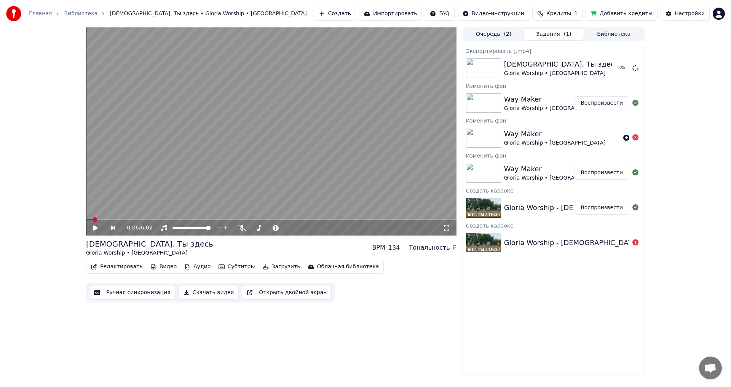
click at [399, 13] on button "Импортировать" at bounding box center [390, 14] width 63 height 14
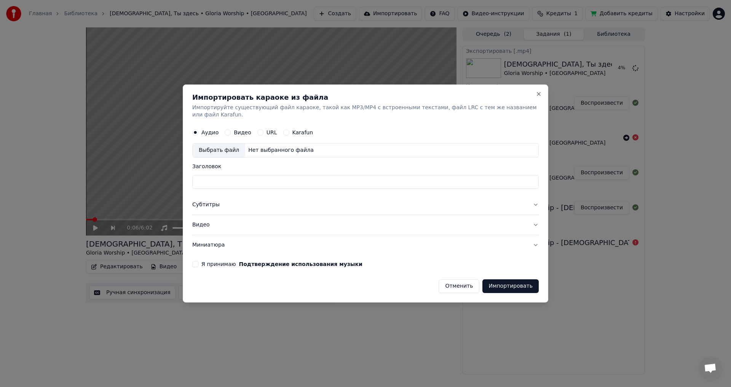
click at [456, 283] on button "Отменить" at bounding box center [459, 286] width 41 height 14
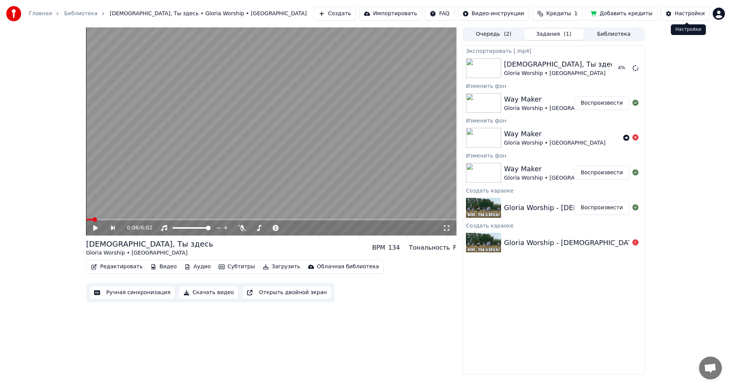
click at [681, 14] on div "Настройки" at bounding box center [690, 14] width 30 height 8
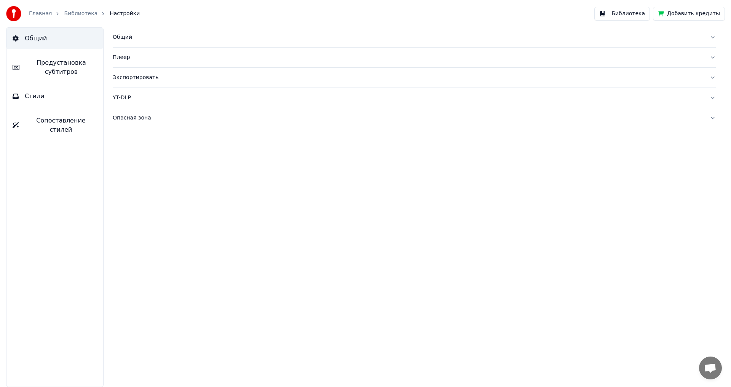
click at [134, 74] on div "Экспортировать" at bounding box center [408, 78] width 591 height 8
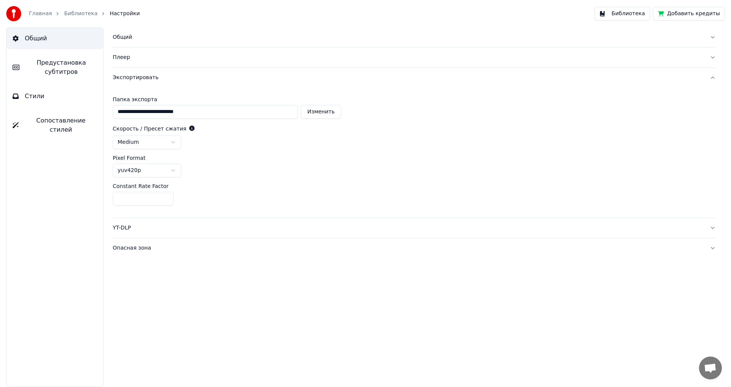
click at [173, 142] on html "**********" at bounding box center [365, 193] width 731 height 387
click at [173, 169] on html "**********" at bounding box center [365, 193] width 731 height 387
click at [173, 171] on html "**********" at bounding box center [365, 193] width 731 height 387
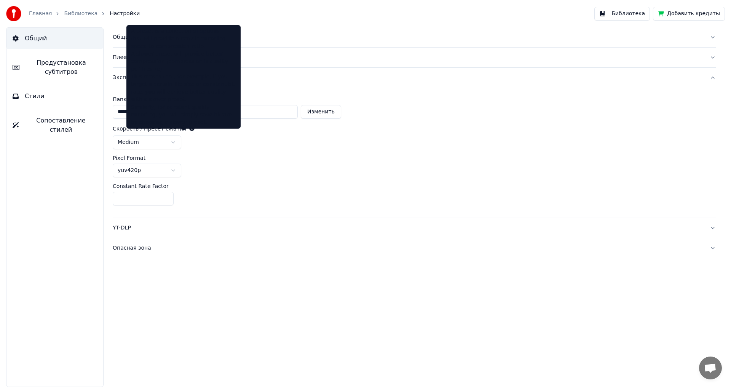
click at [189, 128] on icon at bounding box center [191, 128] width 5 height 5
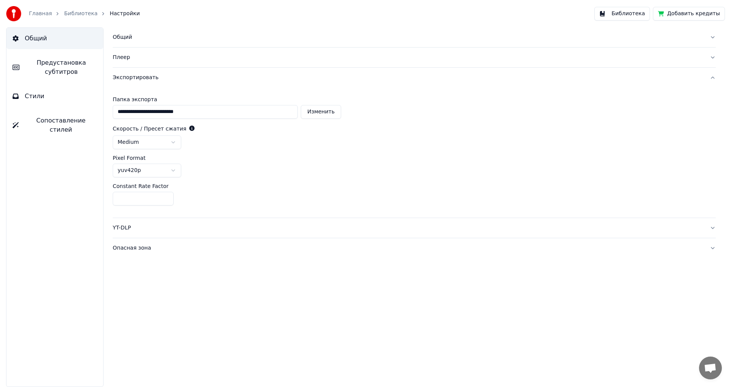
click at [189, 128] on icon at bounding box center [191, 128] width 5 height 5
click at [148, 59] on div "Плеер" at bounding box center [408, 58] width 591 height 8
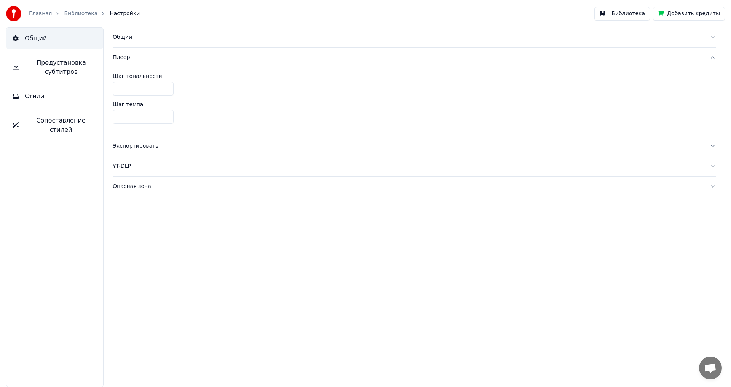
click at [142, 33] on div "Общий" at bounding box center [408, 37] width 591 height 8
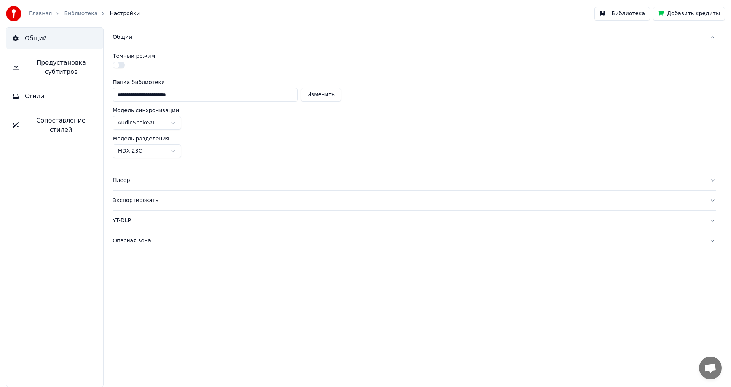
click at [62, 96] on button "Стили" at bounding box center [54, 96] width 97 height 21
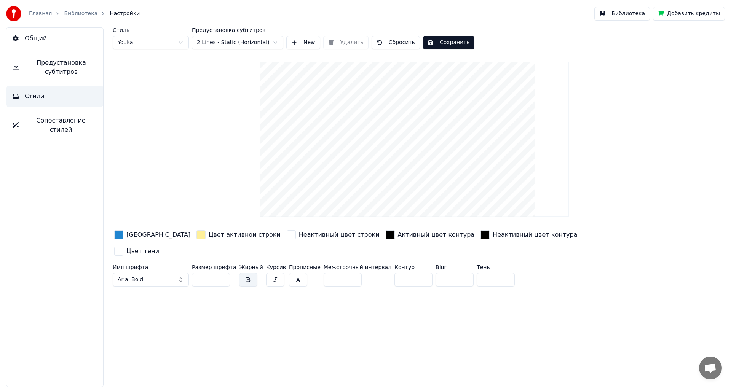
click at [54, 39] on button "Общий" at bounding box center [54, 38] width 97 height 21
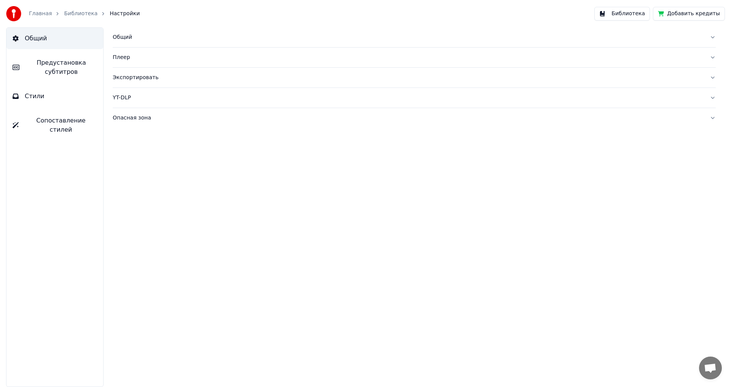
click at [120, 38] on div "Общий" at bounding box center [408, 37] width 591 height 8
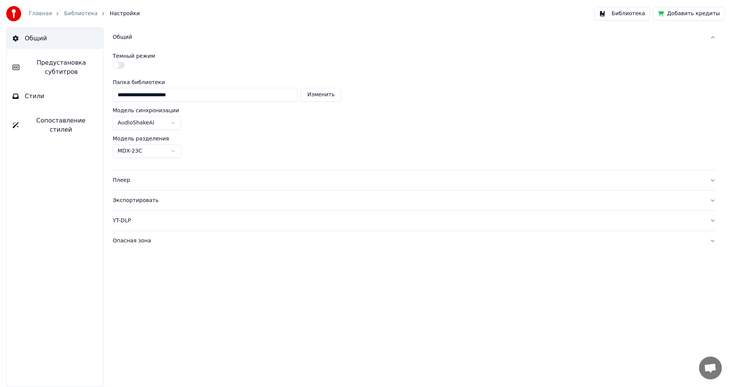
click at [116, 62] on button "button" at bounding box center [119, 65] width 12 height 7
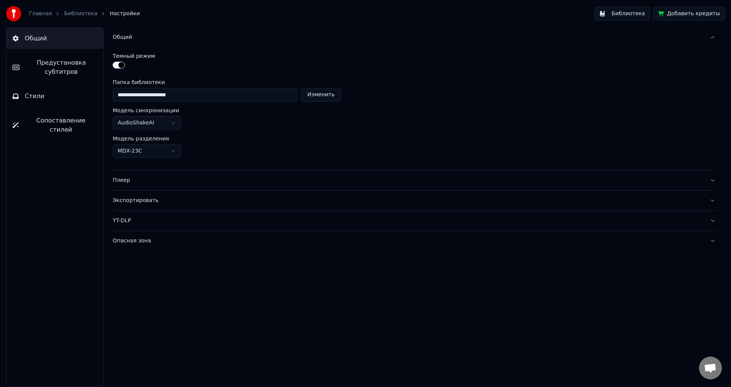
click at [124, 182] on div "Плеер" at bounding box center [408, 181] width 591 height 8
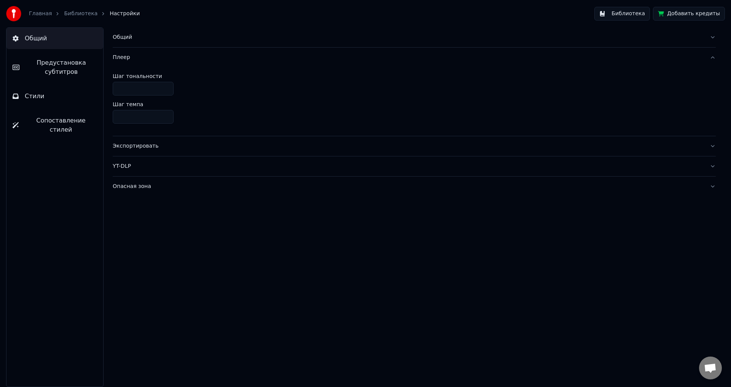
click at [147, 145] on div "Экспортировать" at bounding box center [408, 146] width 591 height 8
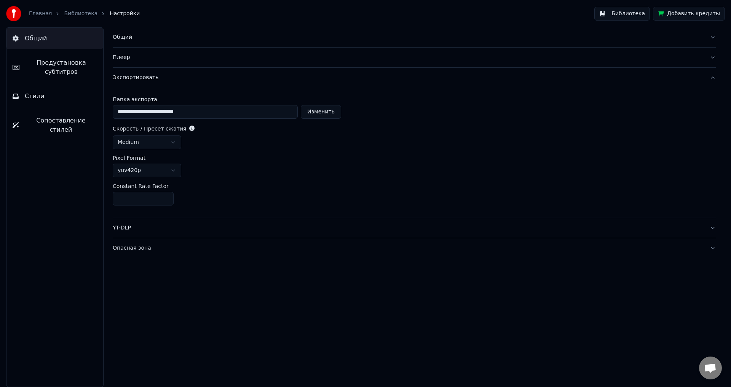
click at [72, 16] on link "Библиотека" at bounding box center [80, 14] width 33 height 8
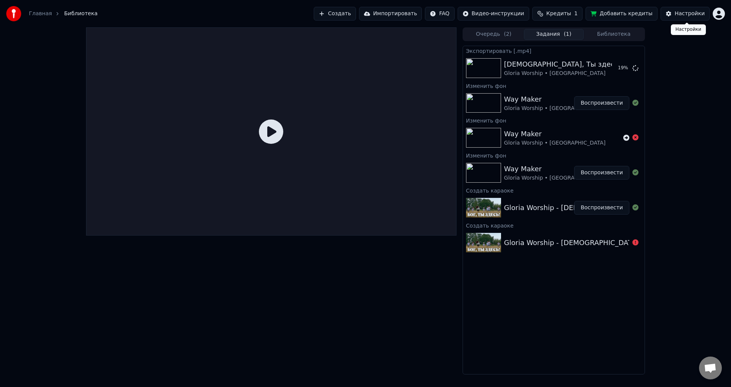
click at [684, 14] on div "Настройки" at bounding box center [690, 14] width 30 height 8
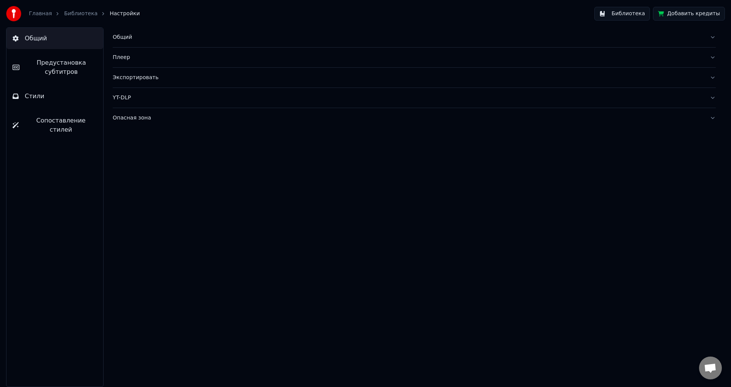
click at [122, 38] on div "Общий" at bounding box center [408, 37] width 591 height 8
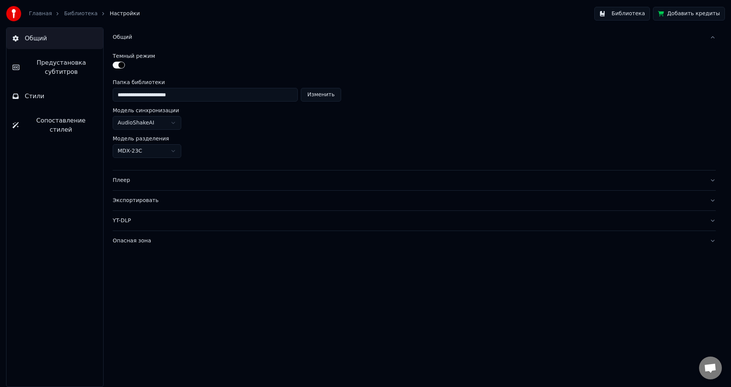
click at [122, 38] on div "Общий" at bounding box center [408, 37] width 591 height 8
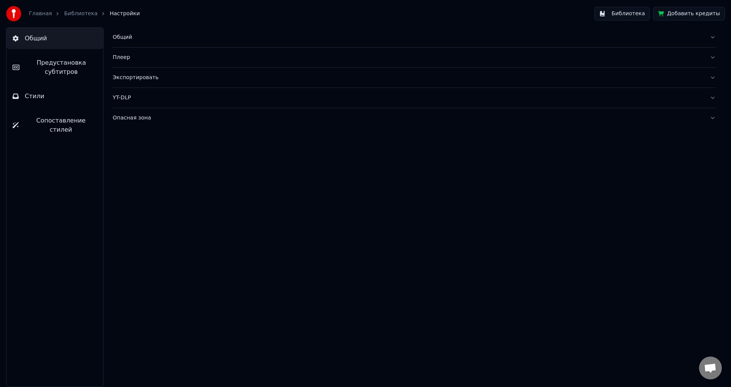
click at [135, 78] on div "Экспортировать" at bounding box center [408, 78] width 591 height 8
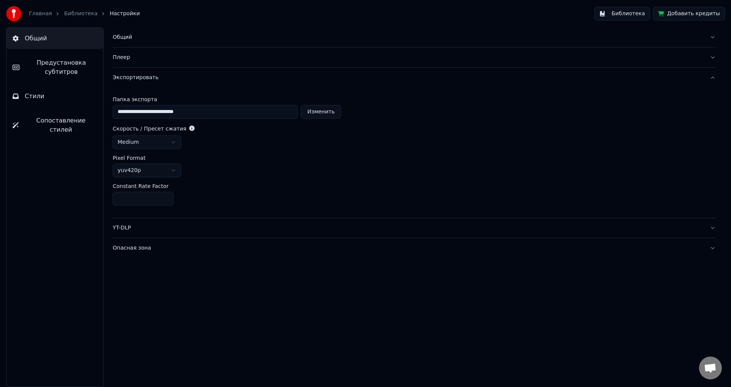
click at [72, 13] on link "Библиотека" at bounding box center [80, 14] width 33 height 8
